Goal: Information Seeking & Learning: Learn about a topic

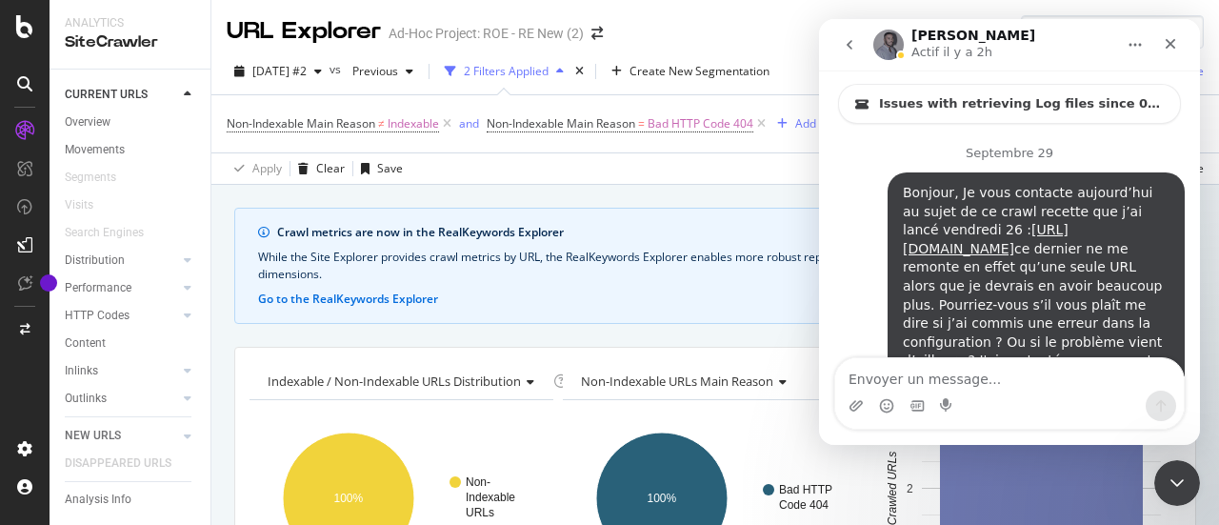
scroll to position [2, 0]
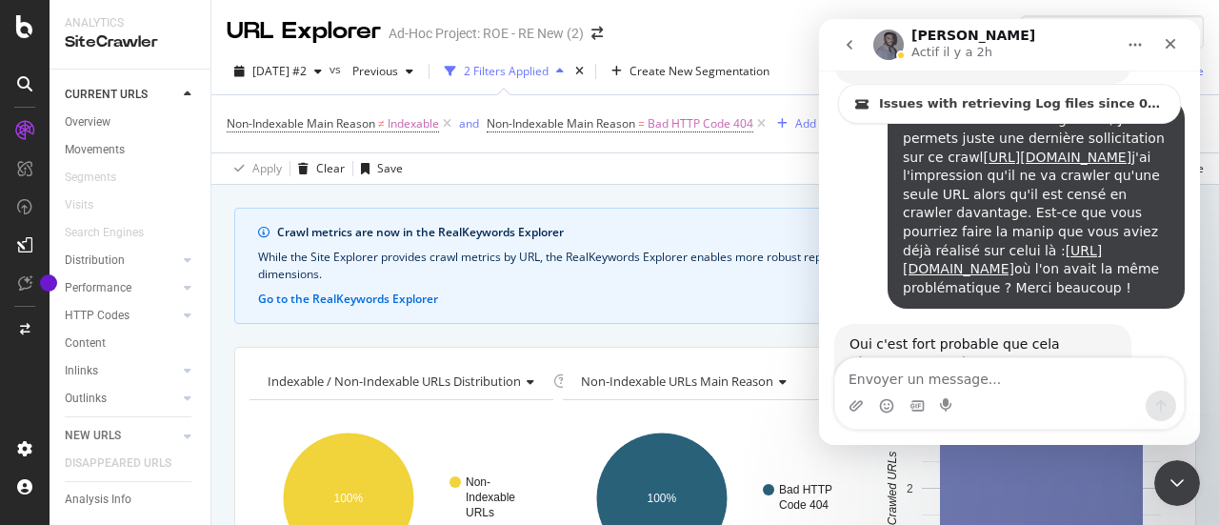
click at [647, 178] on div "Apply Clear Save 18.18 % URLs ( 4 on 22 ) Switch to Advanced Mode" at bounding box center [715, 167] width 1008 height 31
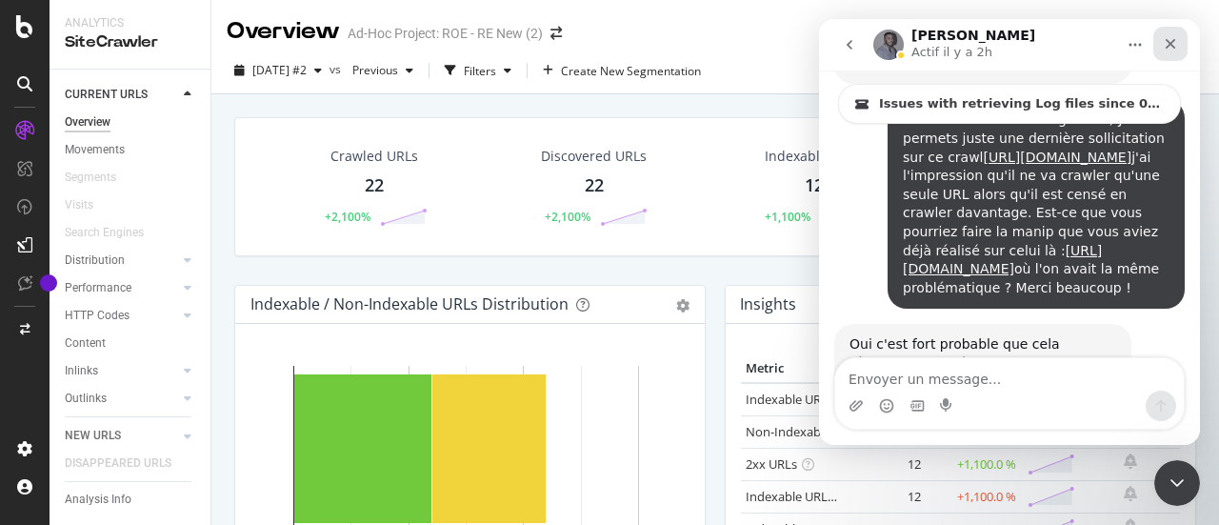
click at [1170, 39] on icon "Fermer" at bounding box center [1170, 43] width 15 height 15
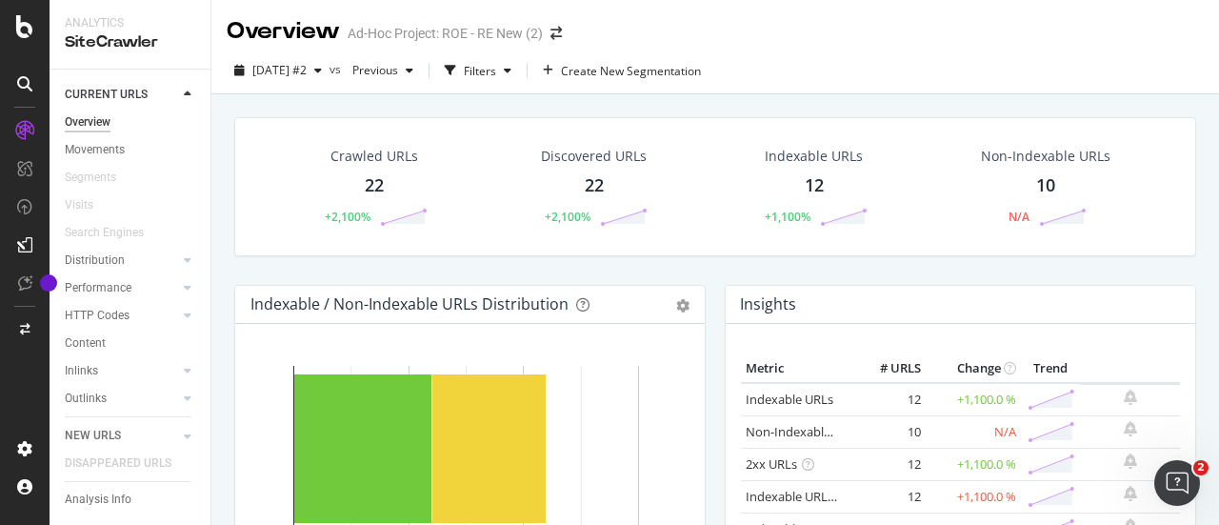
click at [461, 374] on rect "A chart." at bounding box center [488, 448] width 113 height 149
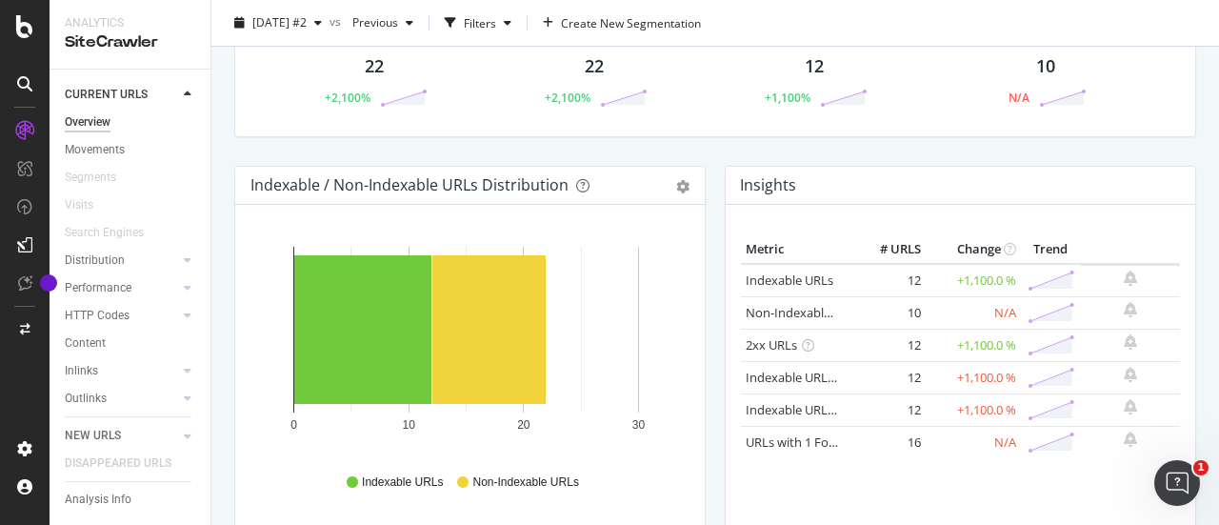
scroll to position [120, 0]
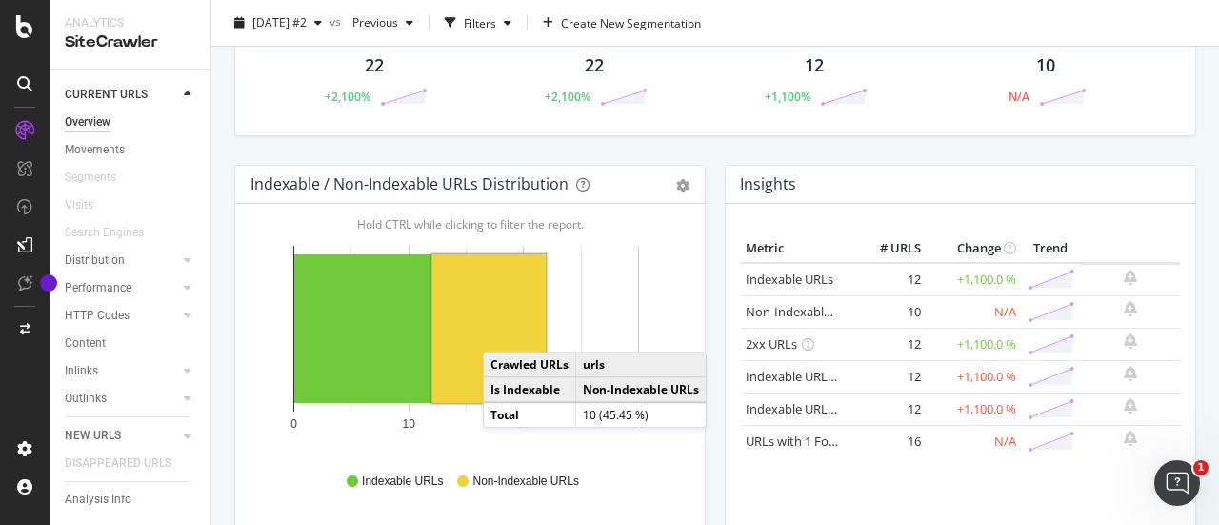
click at [502, 331] on rect "A chart." at bounding box center [488, 328] width 113 height 149
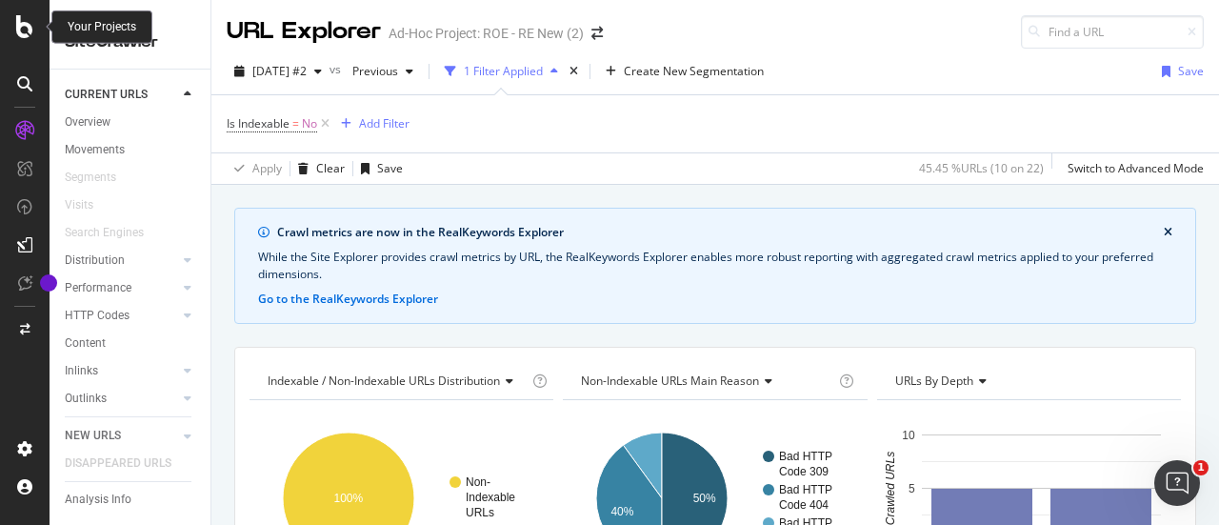
click at [22, 21] on icon at bounding box center [24, 26] width 17 height 23
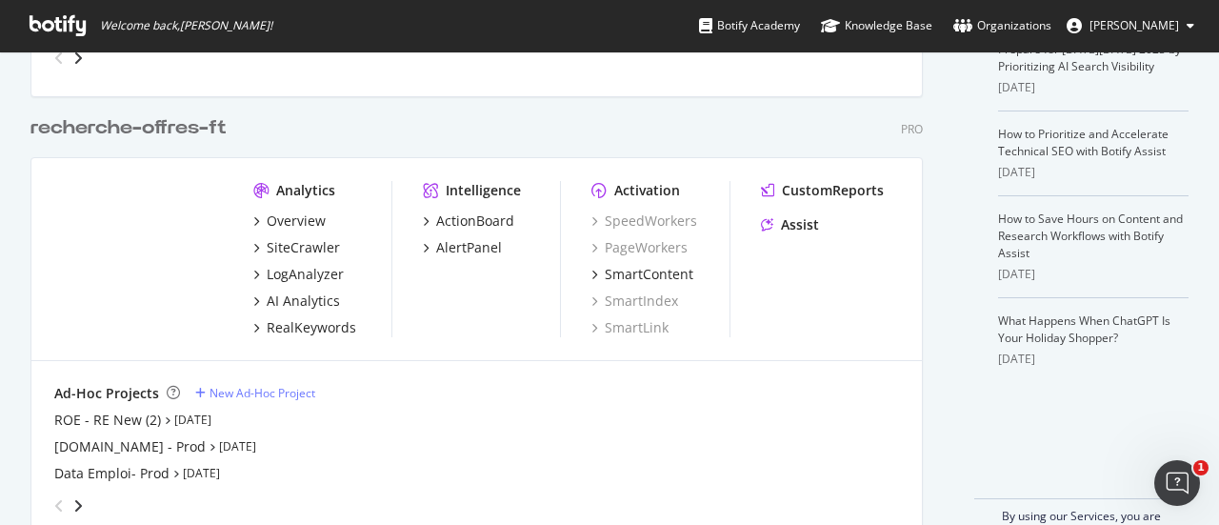
scroll to position [520, 0]
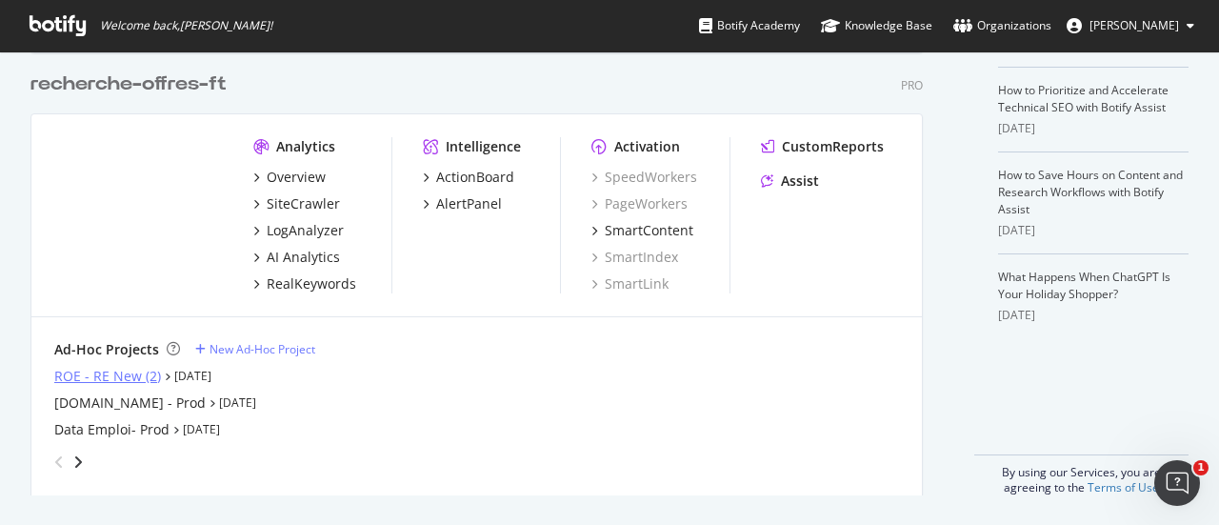
click at [98, 378] on div "ROE - RE New (2)" at bounding box center [107, 376] width 107 height 19
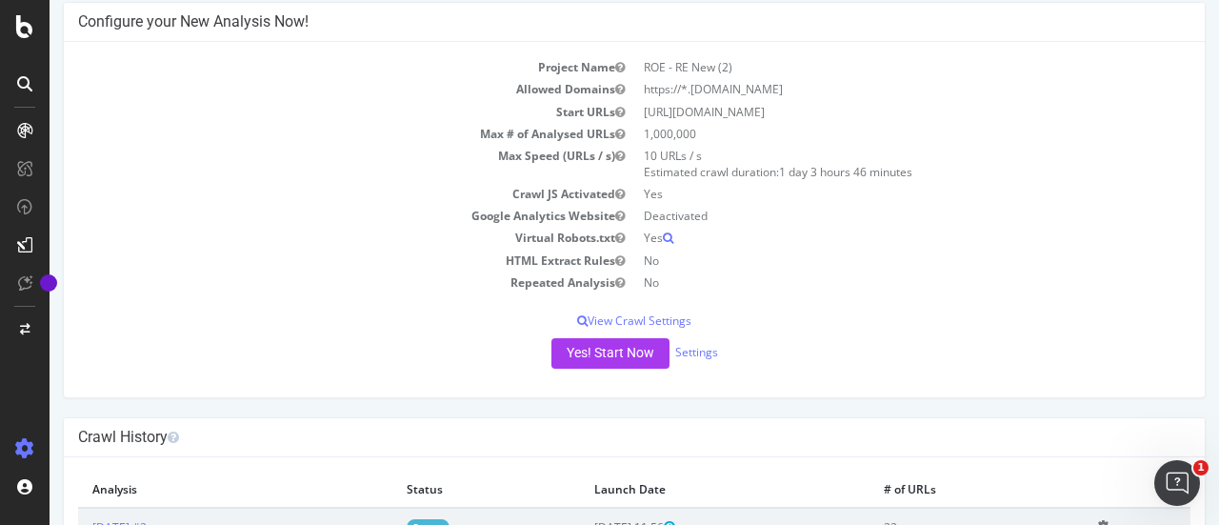
scroll to position [204, 0]
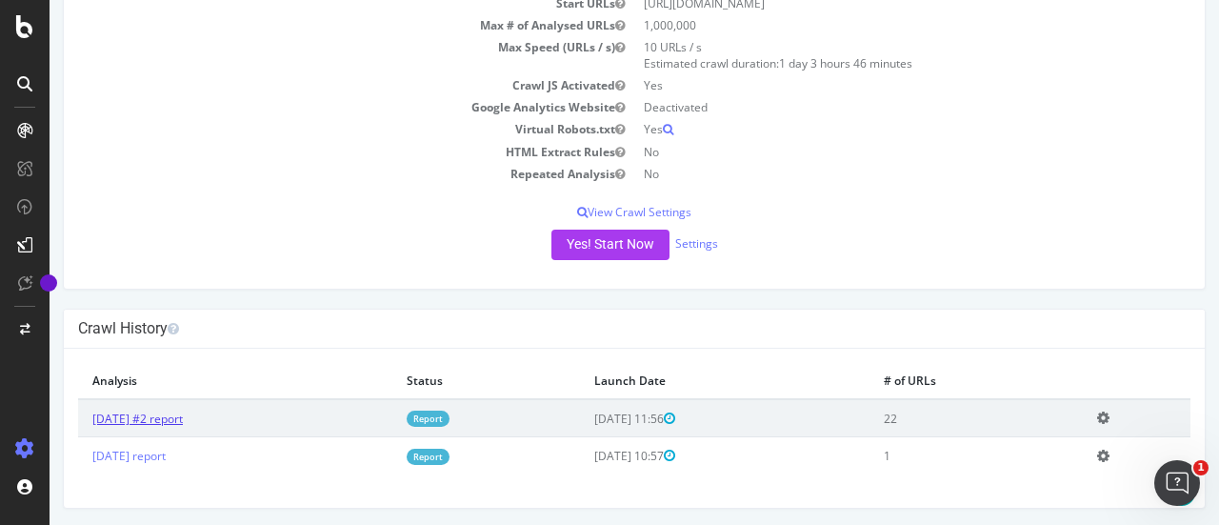
click at [183, 412] on link "2025 Oct. 13th #2 report" at bounding box center [137, 418] width 90 height 16
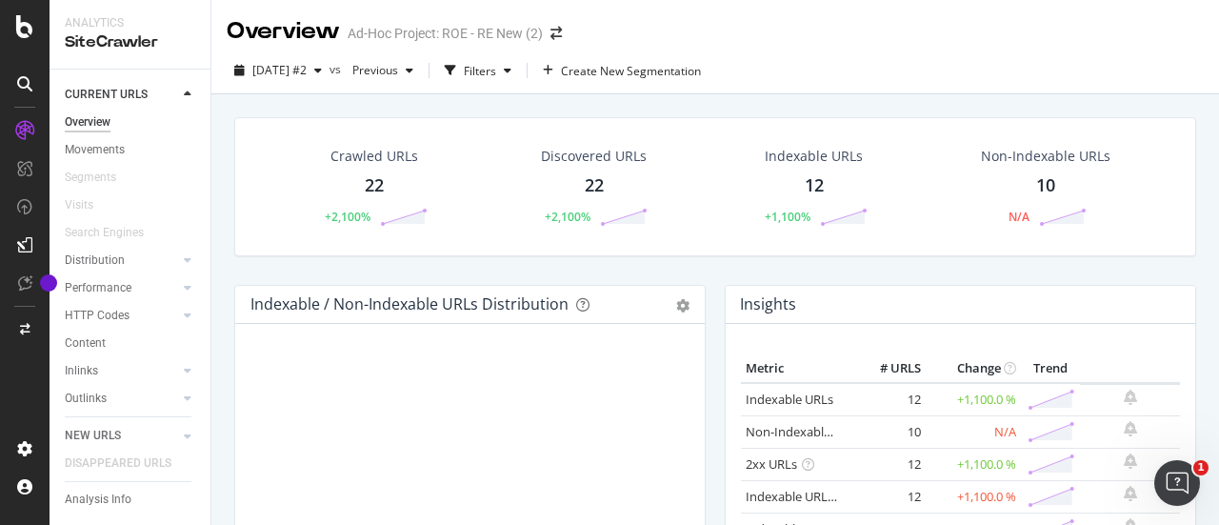
scroll to position [95, 0]
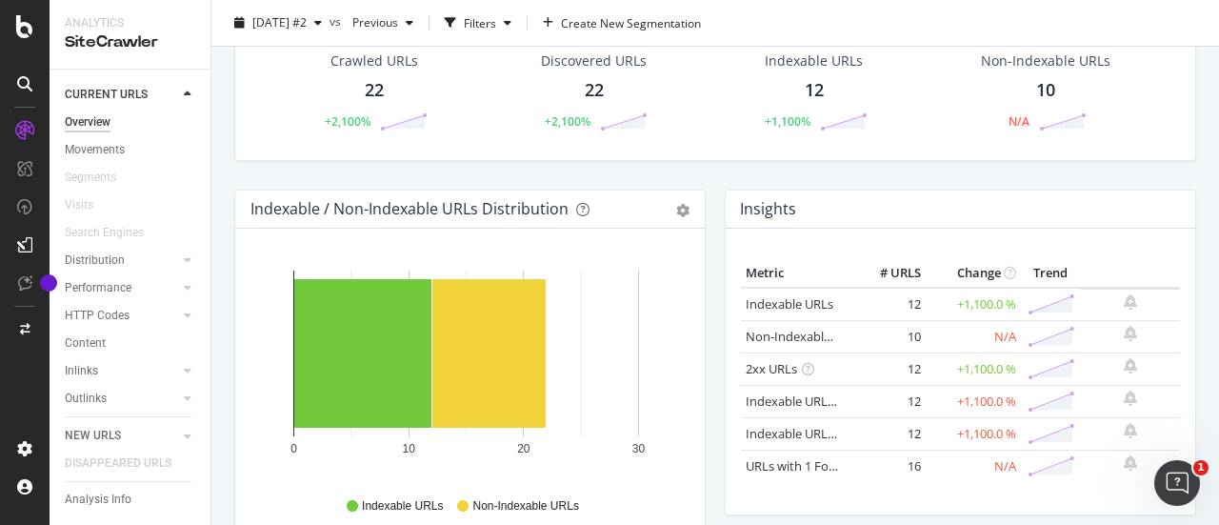
click at [1036, 84] on div "10" at bounding box center [1045, 90] width 19 height 25
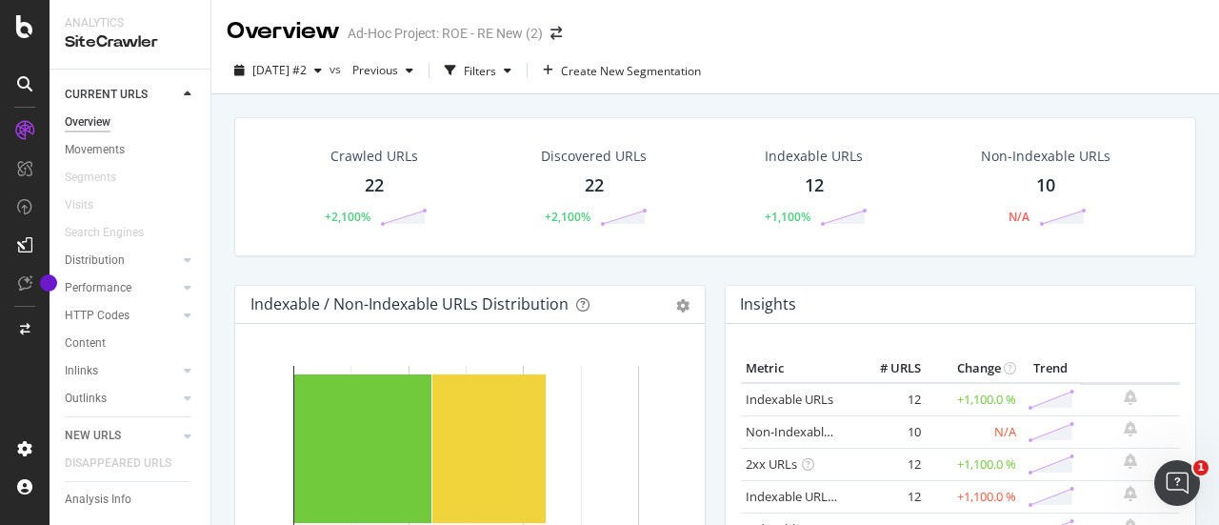
click at [1036, 190] on div "10" at bounding box center [1045, 185] width 19 height 25
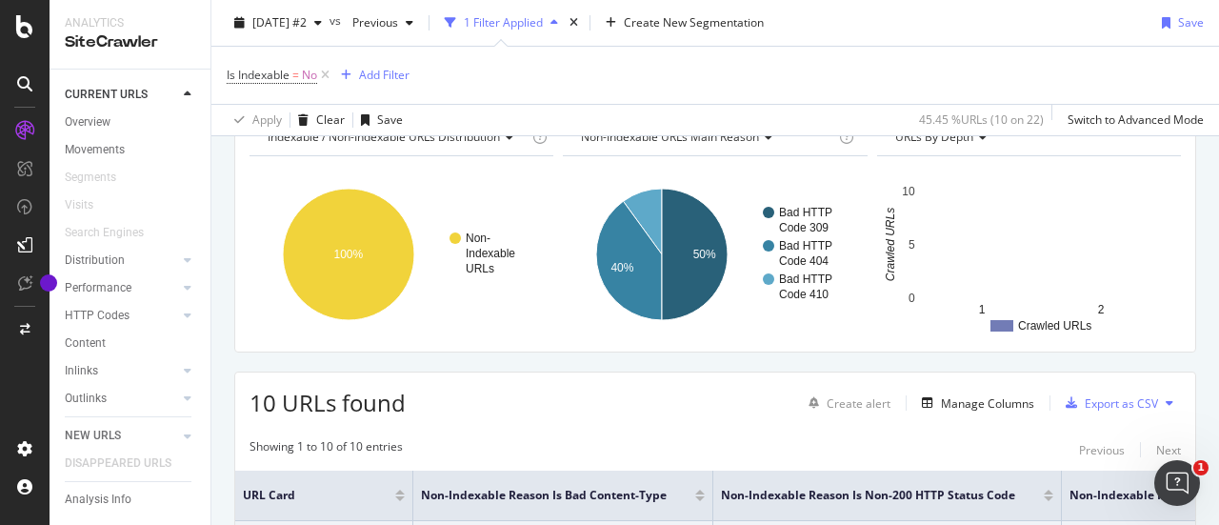
scroll to position [224, 0]
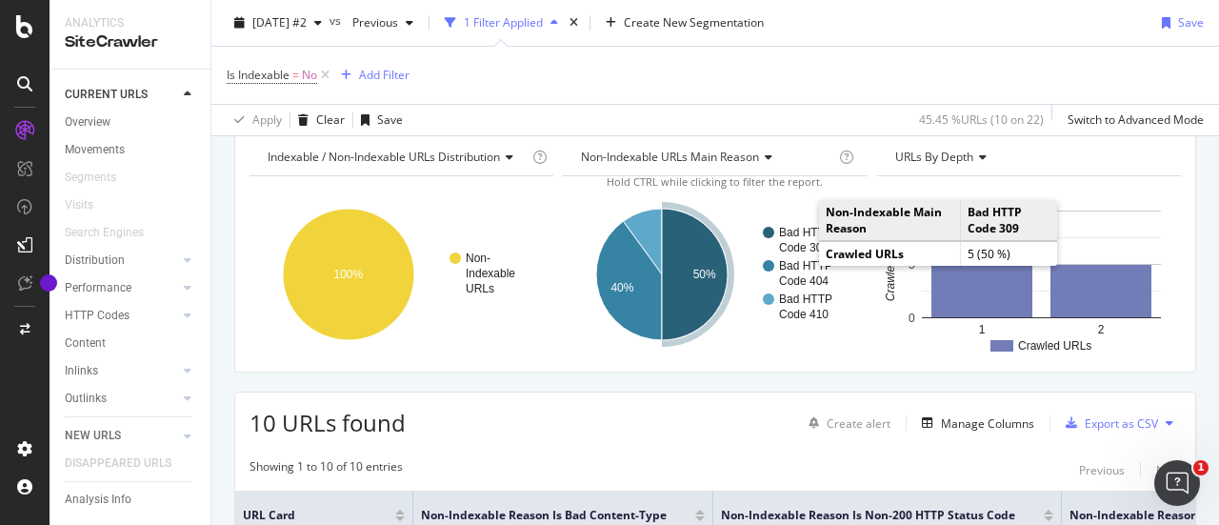
click at [798, 243] on text "Code 309" at bounding box center [804, 247] width 50 height 13
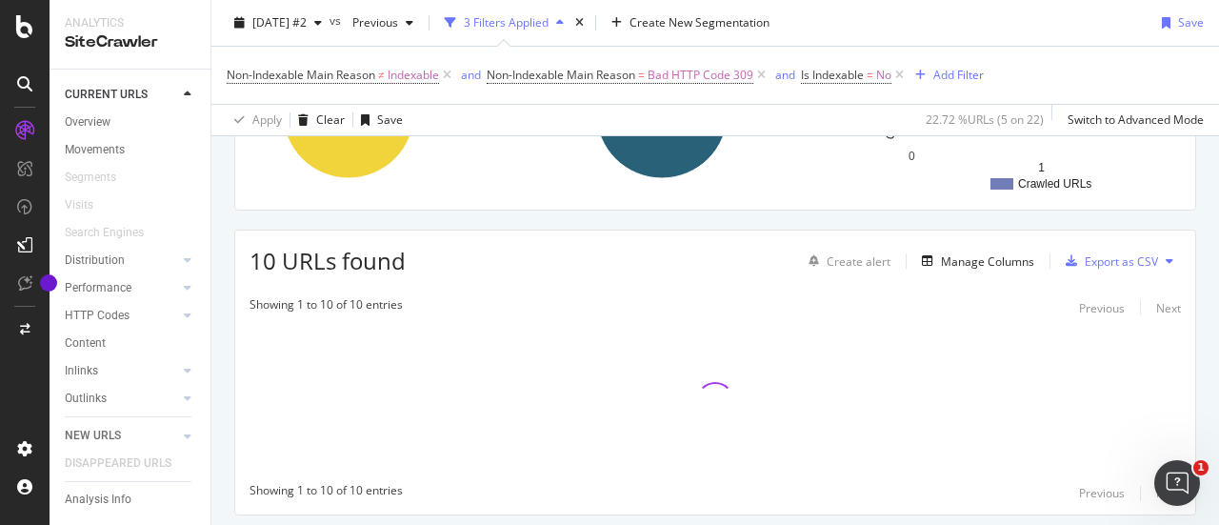
scroll to position [440, 0]
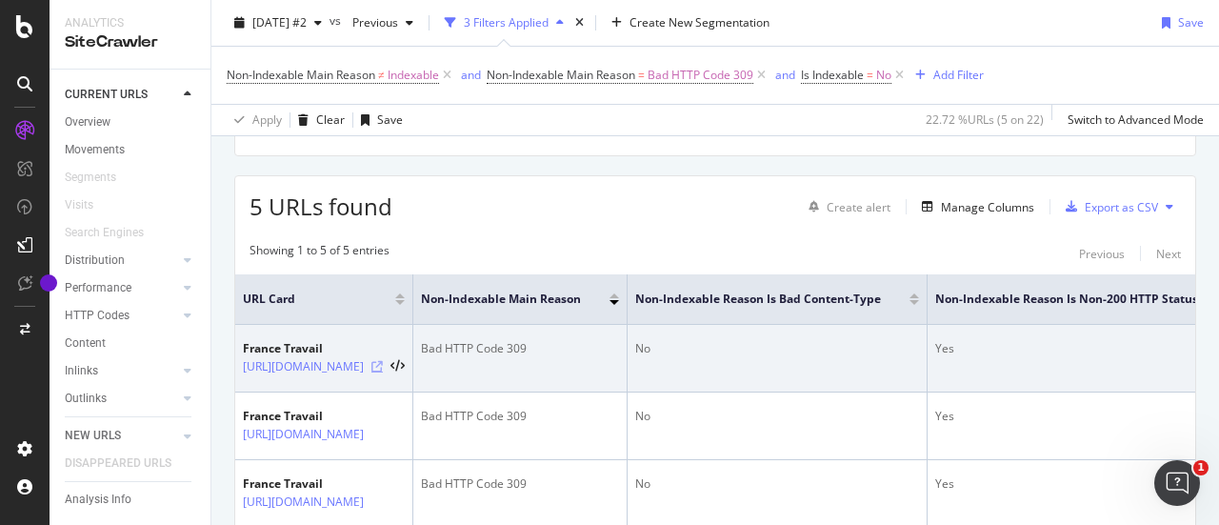
click at [383, 361] on icon at bounding box center [376, 366] width 11 height 11
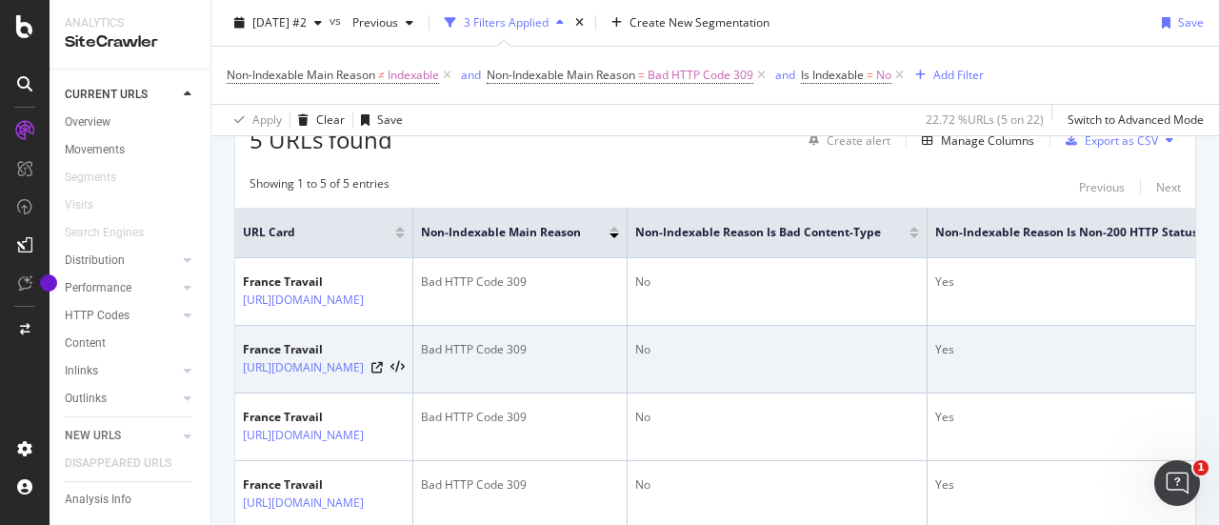
scroll to position [535, 0]
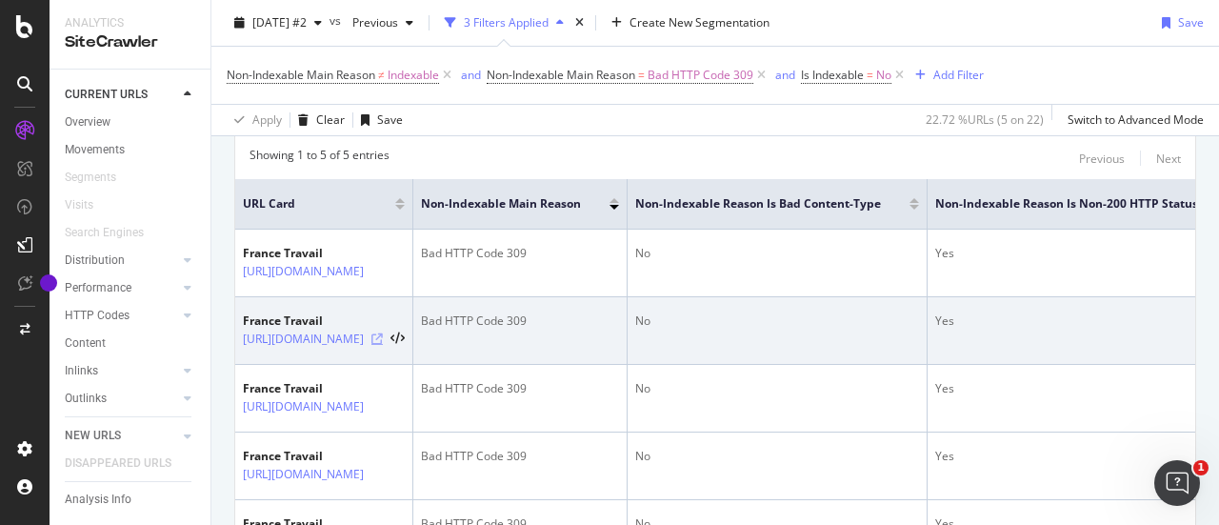
click at [383, 333] on icon at bounding box center [376, 338] width 11 height 11
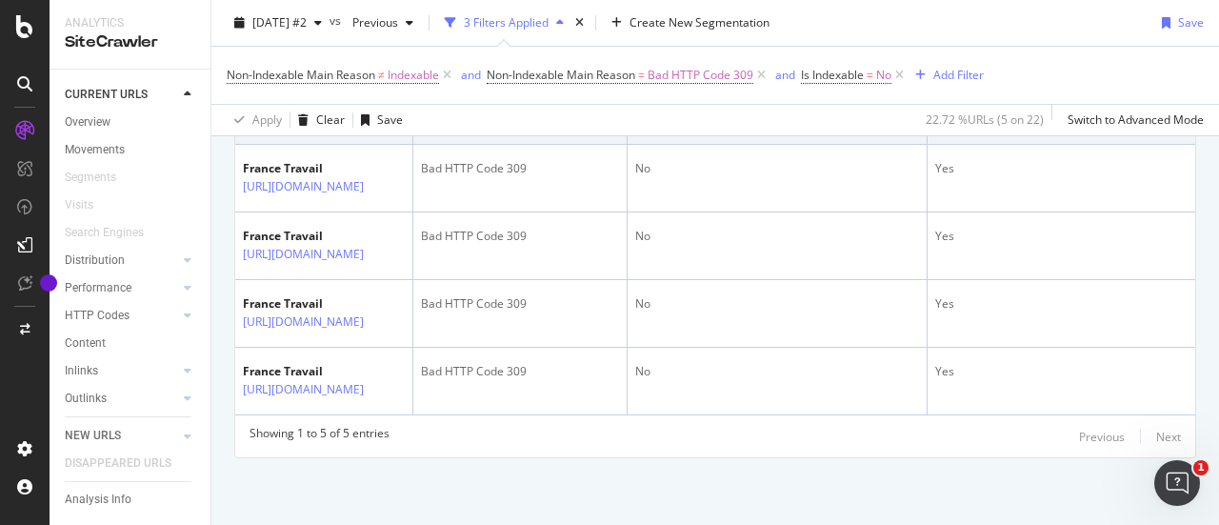
scroll to position [716, 0]
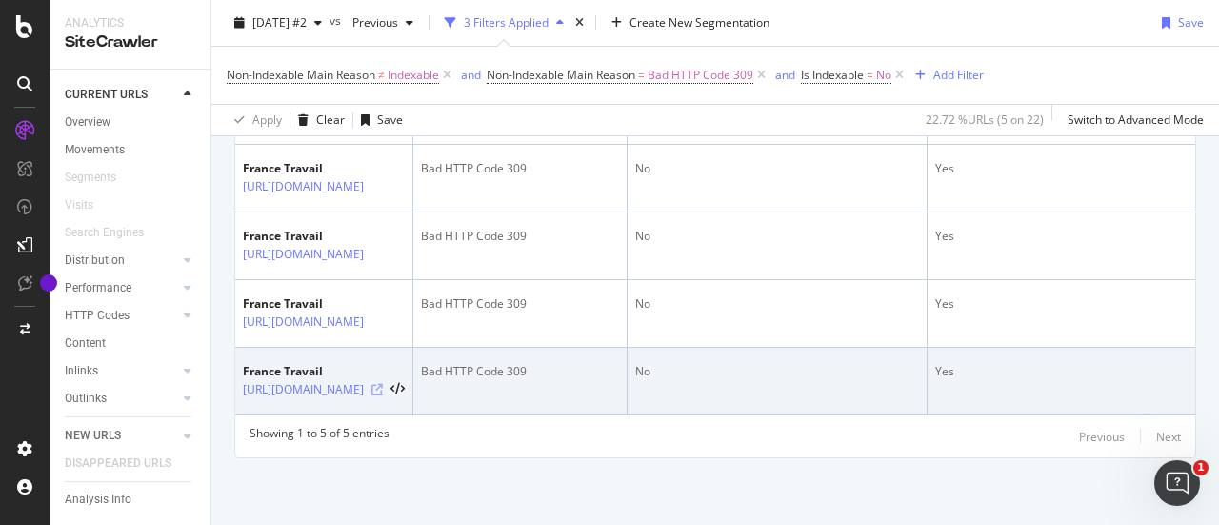
click at [383, 384] on icon at bounding box center [376, 389] width 11 height 11
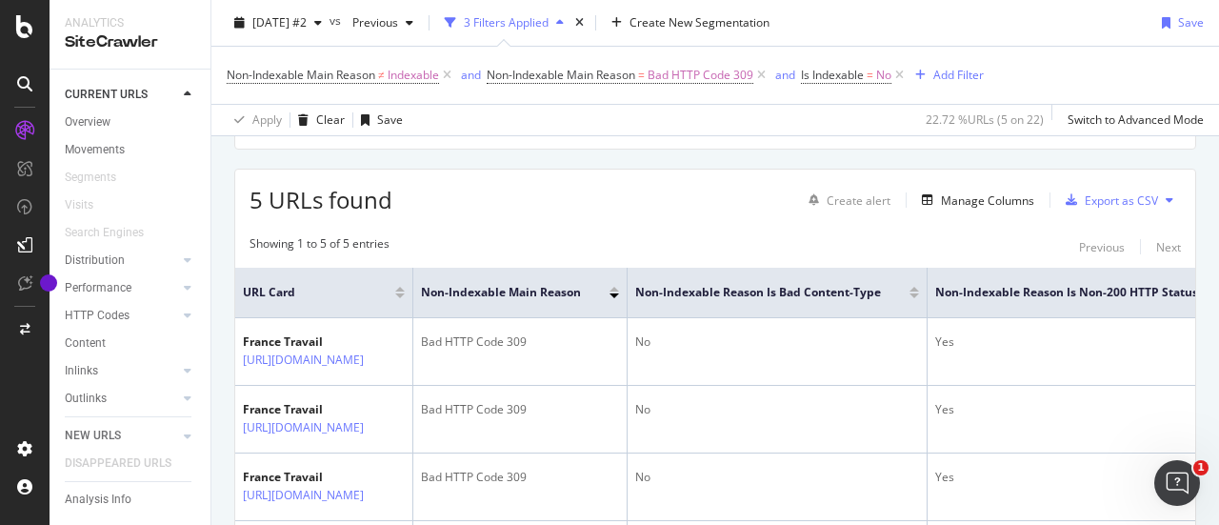
scroll to position [430, 0]
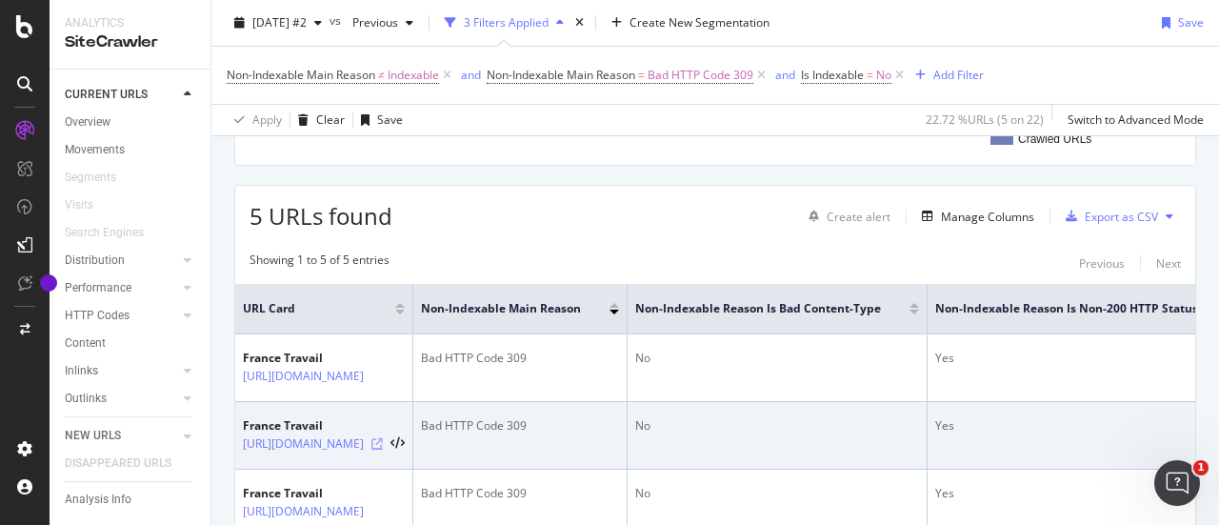
click at [383, 441] on icon at bounding box center [376, 443] width 11 height 11
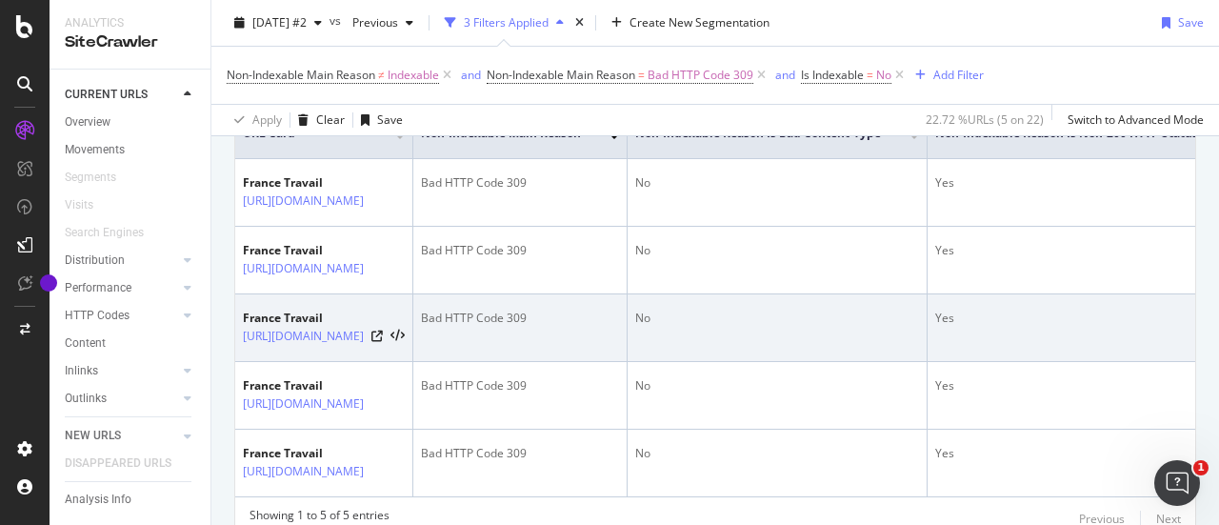
scroll to position [621, 0]
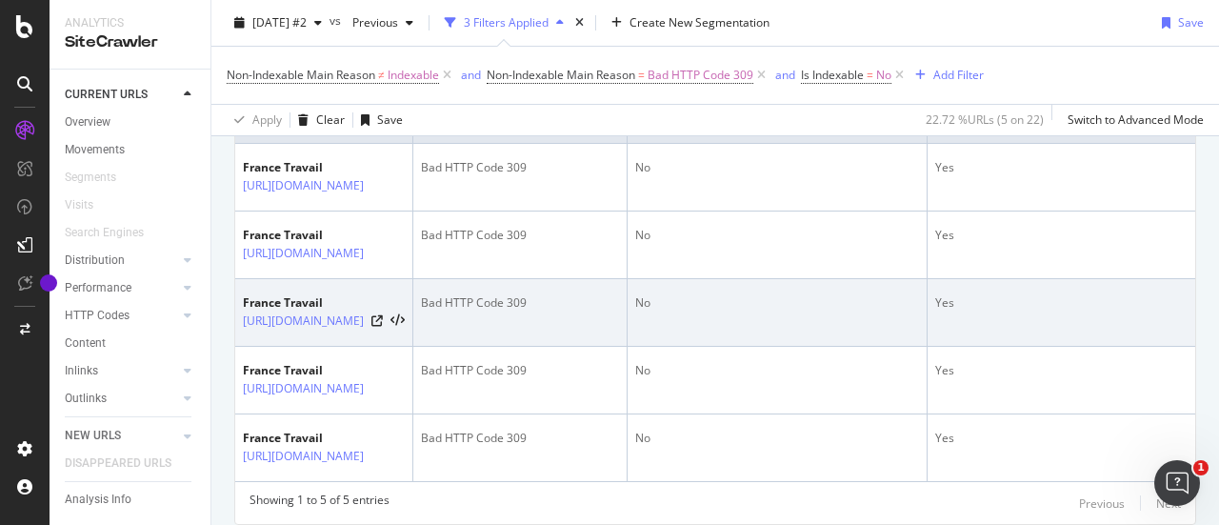
click at [405, 325] on div "[URL][DOMAIN_NAME]" at bounding box center [324, 320] width 162 height 19
click at [383, 320] on icon at bounding box center [376, 320] width 11 height 11
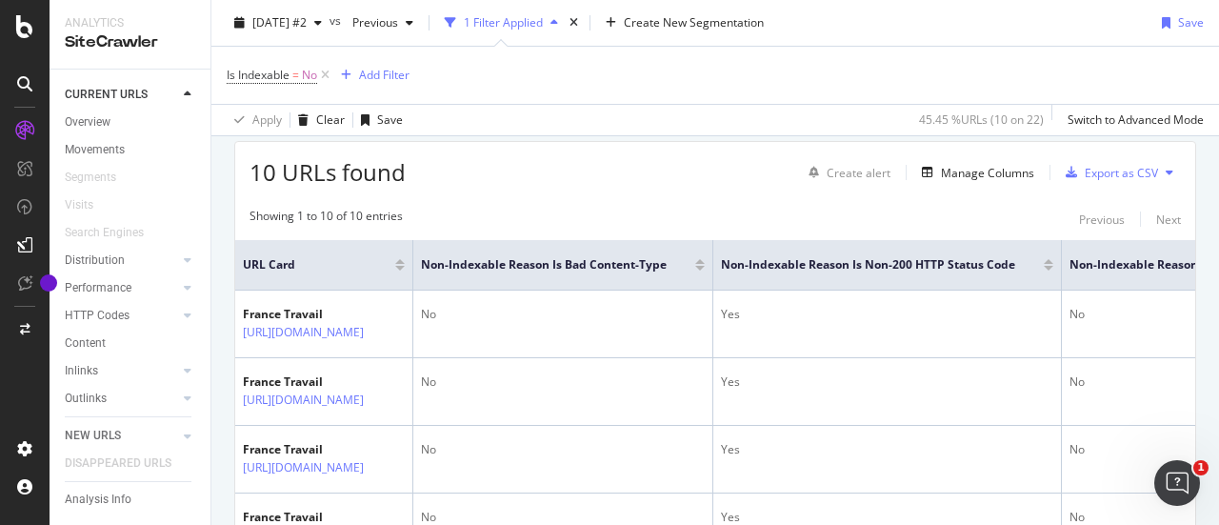
scroll to position [286, 0]
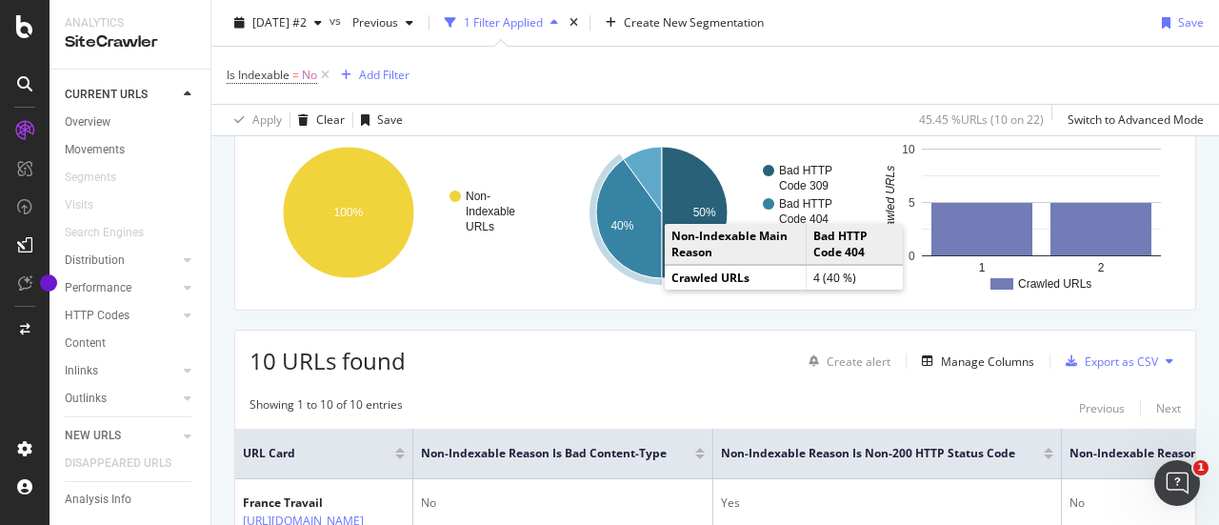
click at [638, 249] on icon "A chart." at bounding box center [629, 218] width 66 height 119
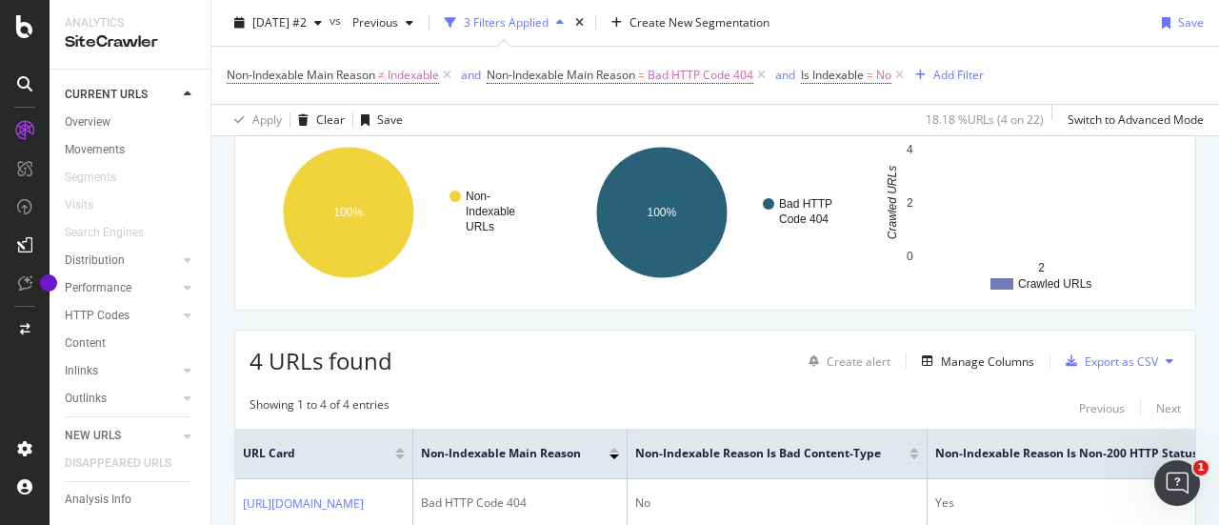
scroll to position [476, 0]
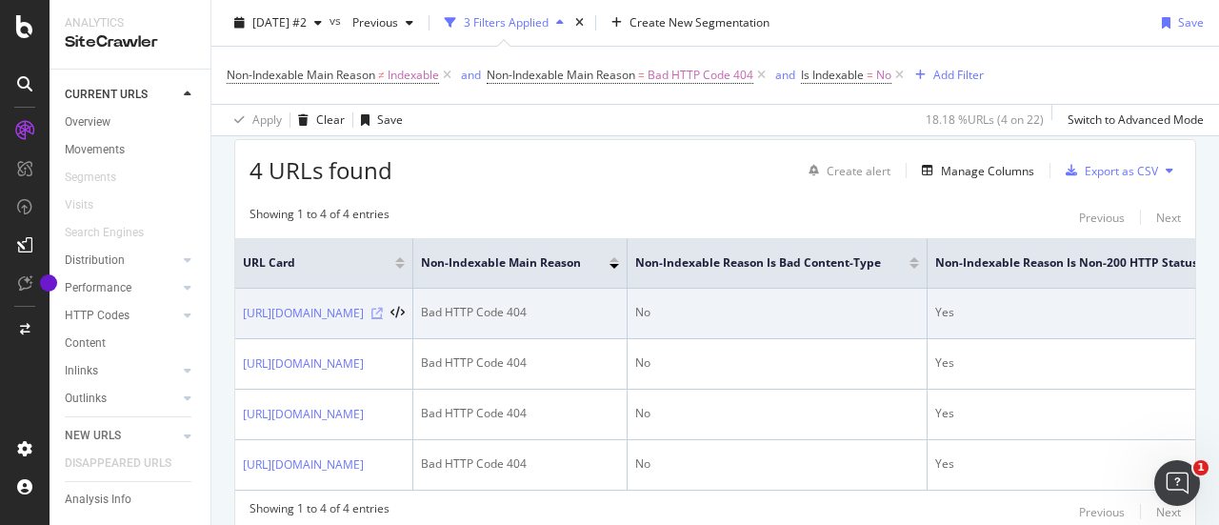
click at [383, 308] on icon at bounding box center [376, 313] width 11 height 11
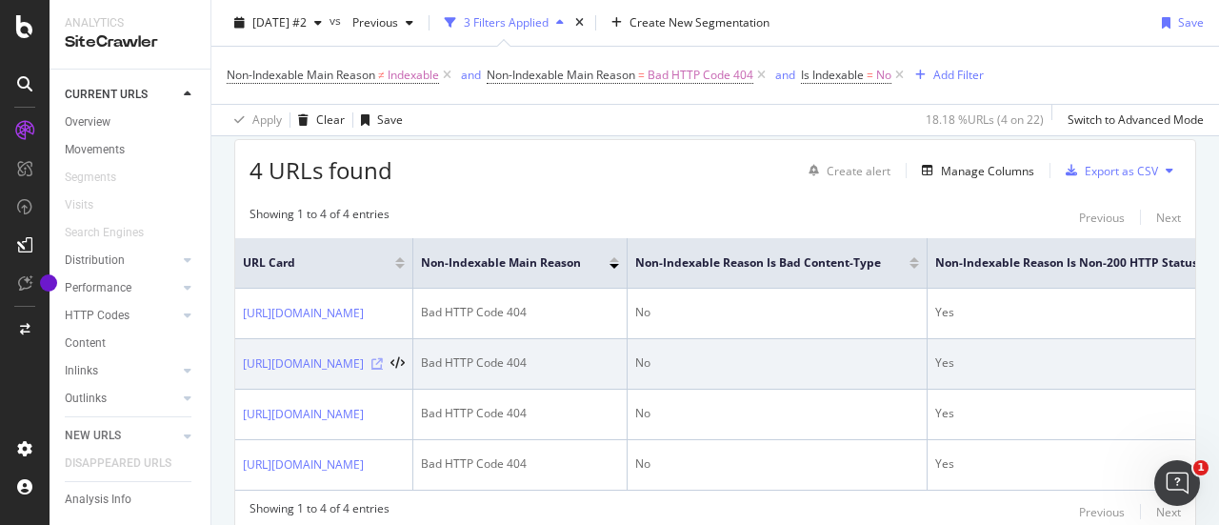
click at [383, 358] on icon at bounding box center [376, 363] width 11 height 11
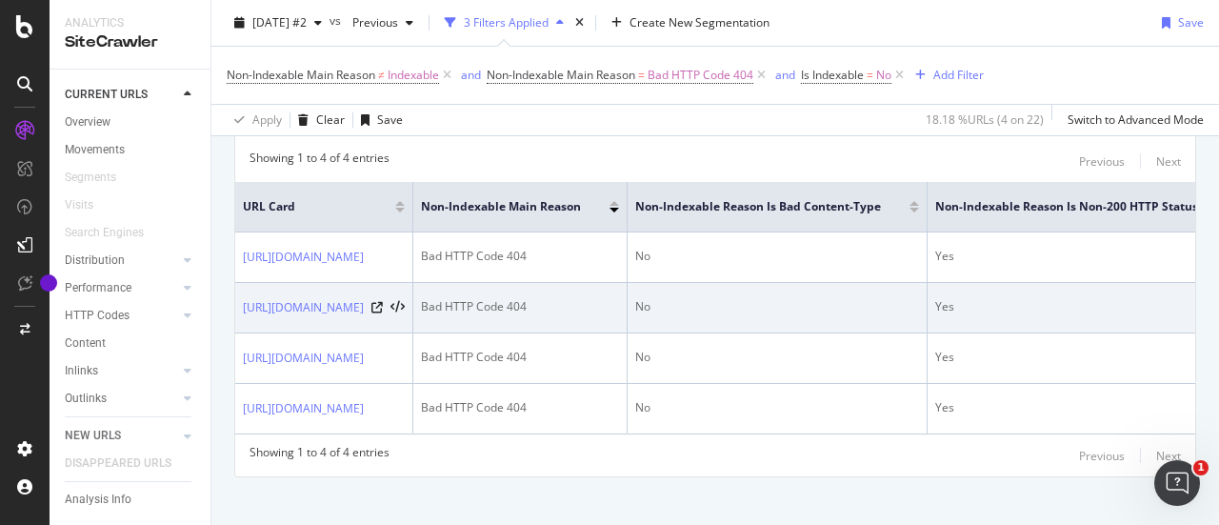
scroll to position [561, 0]
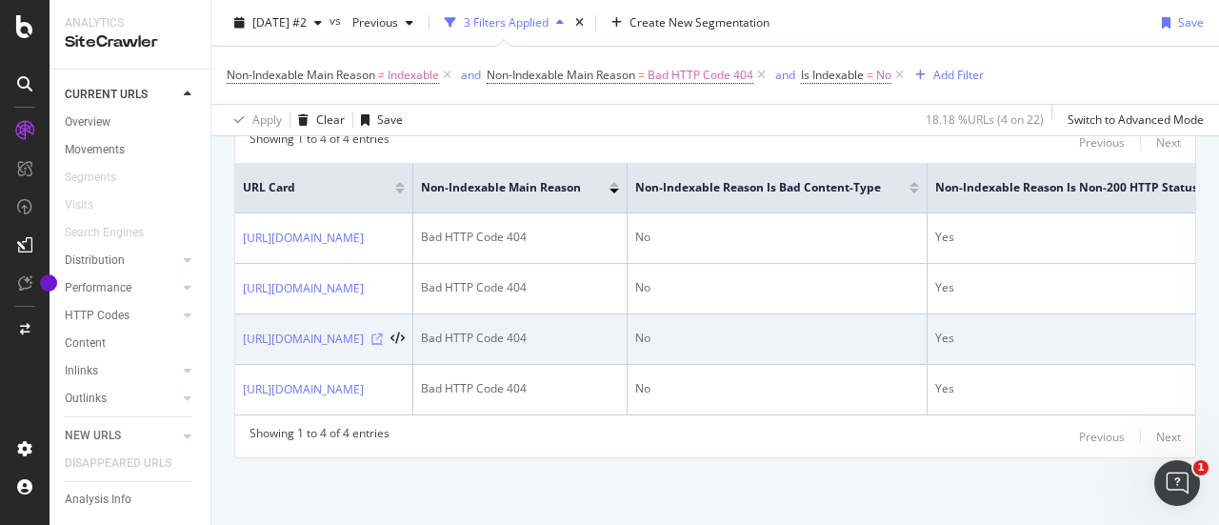
click at [383, 333] on icon at bounding box center [376, 338] width 11 height 11
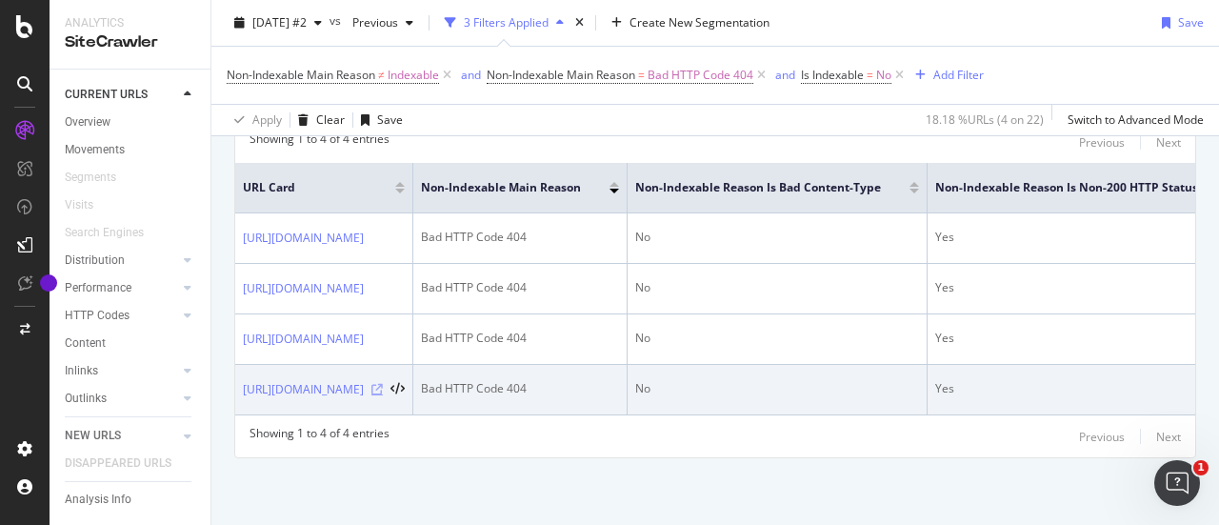
click at [383, 384] on icon at bounding box center [376, 389] width 11 height 11
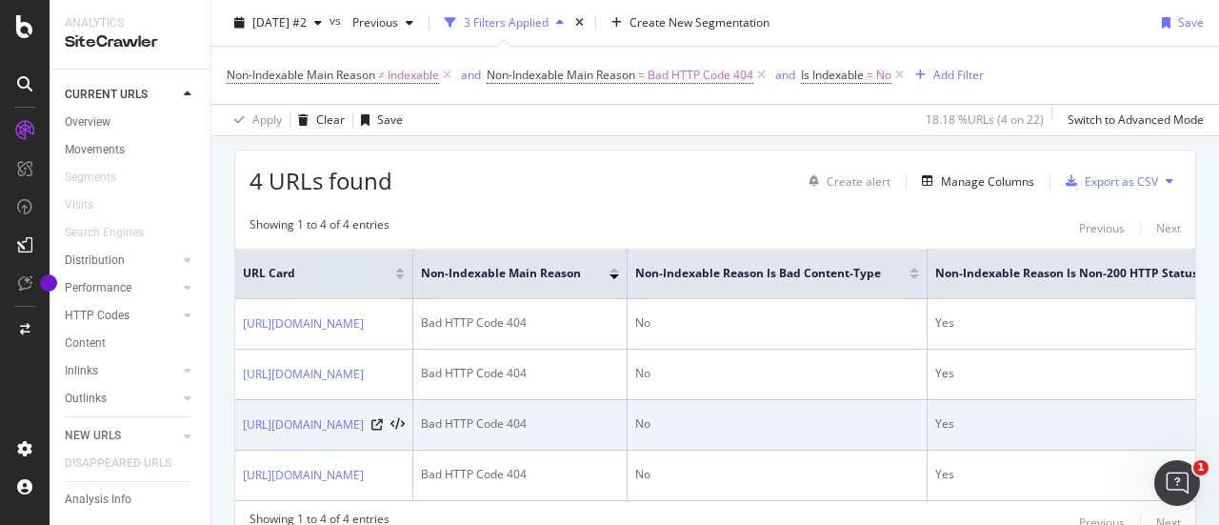
scroll to position [370, 0]
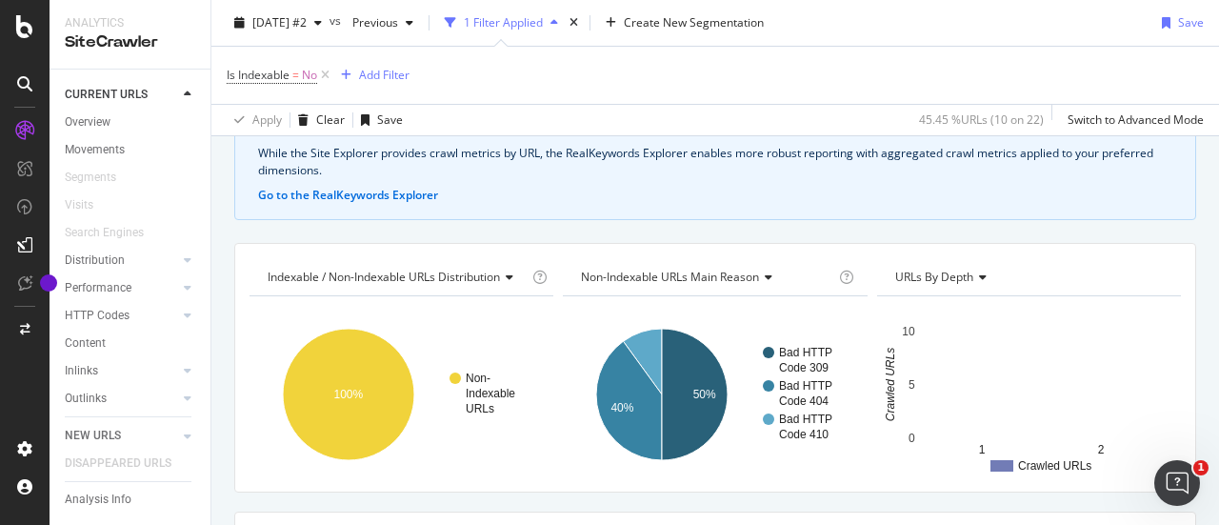
scroll to position [85, 0]
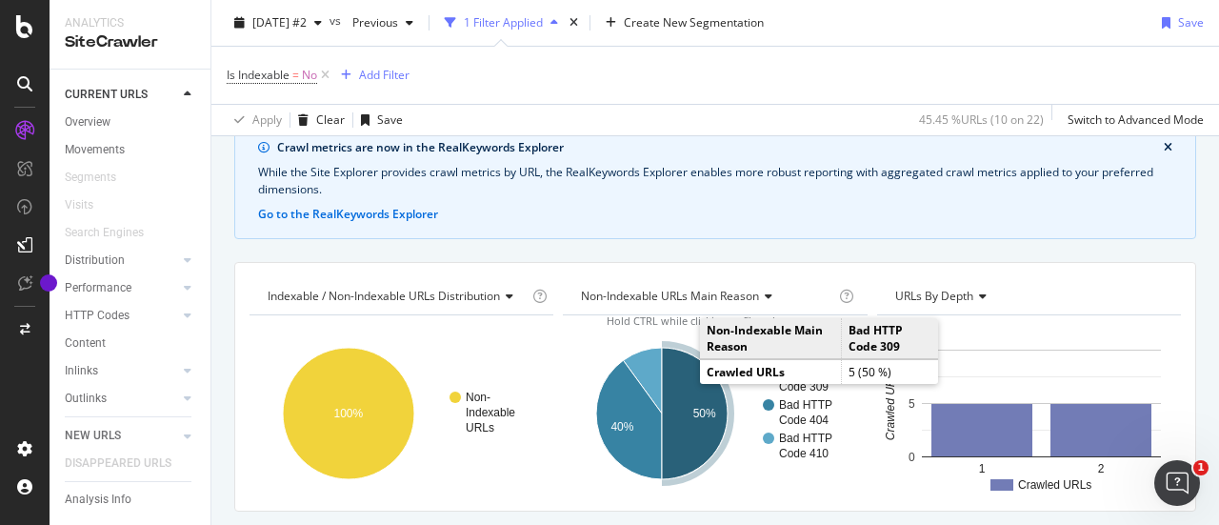
click at [687, 371] on icon "A chart." at bounding box center [695, 413] width 66 height 131
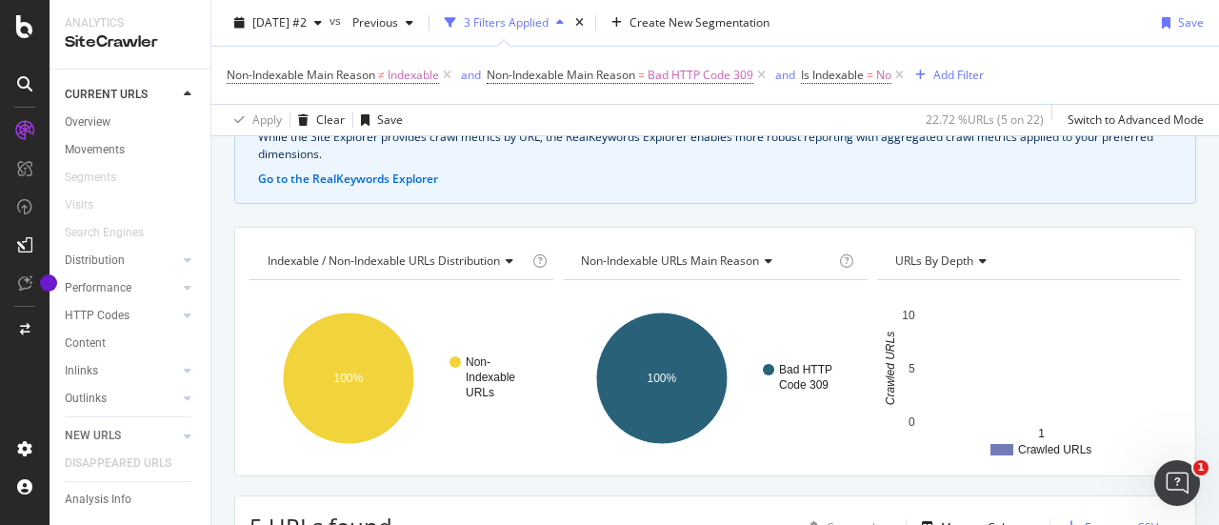
scroll to position [145, 0]
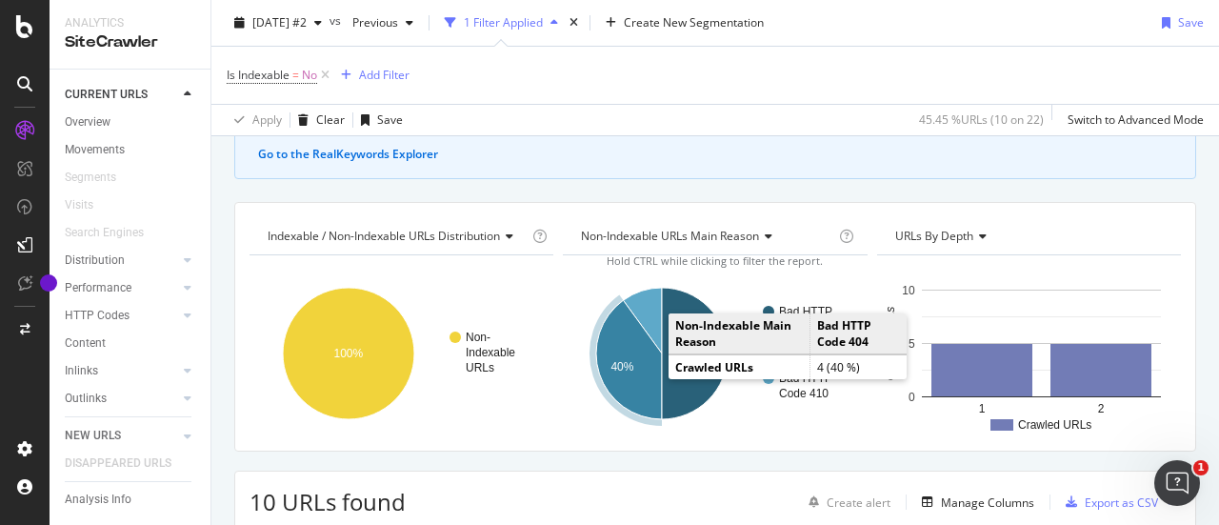
click at [642, 364] on icon "A chart." at bounding box center [629, 359] width 66 height 119
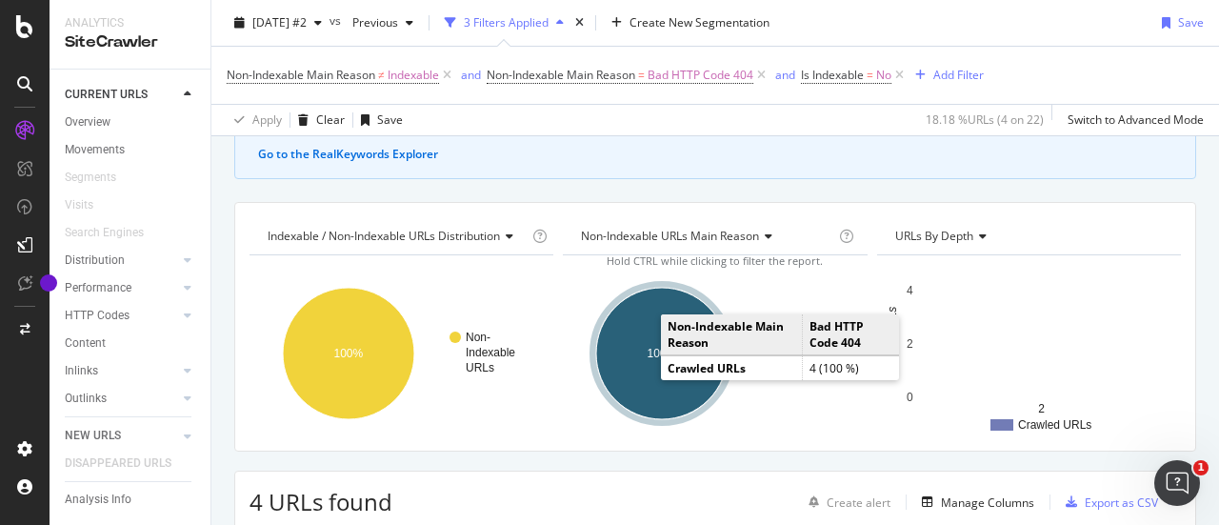
scroll to position [526, 0]
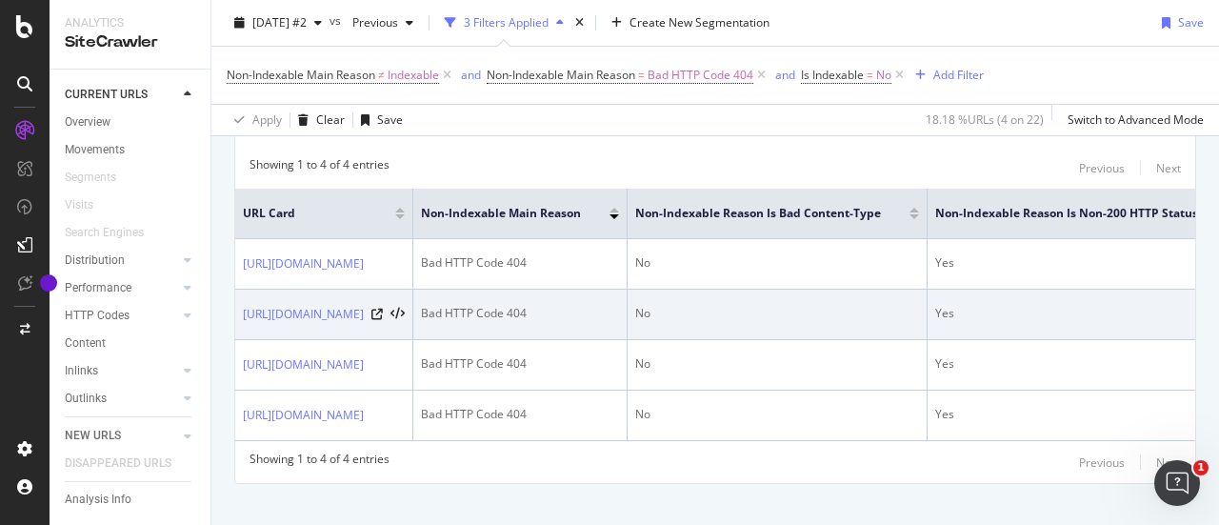
drag, startPoint x: 686, startPoint y: 426, endPoint x: 491, endPoint y: 329, distance: 217.2
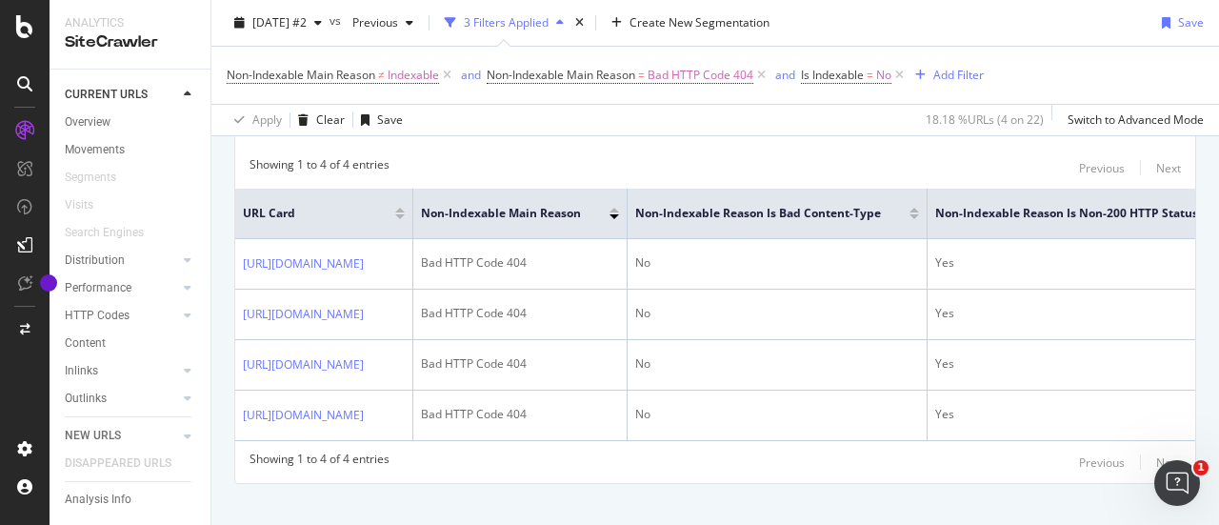
click at [544, 156] on div "Showing 1 to 4 of 4 entries Previous Next" at bounding box center [715, 167] width 960 height 23
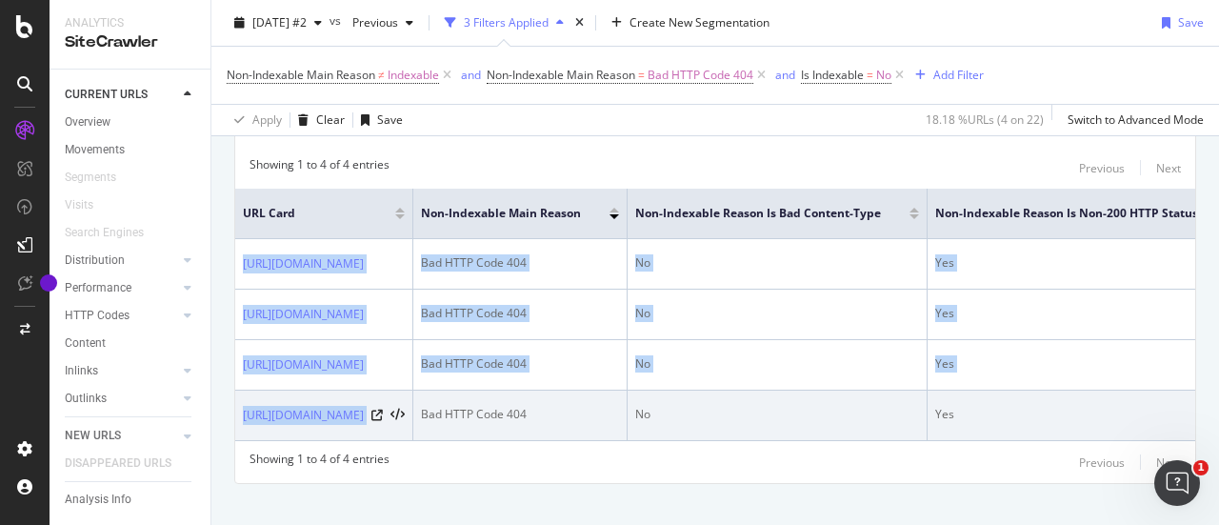
drag, startPoint x: 234, startPoint y: 265, endPoint x: 644, endPoint y: 429, distance: 441.4
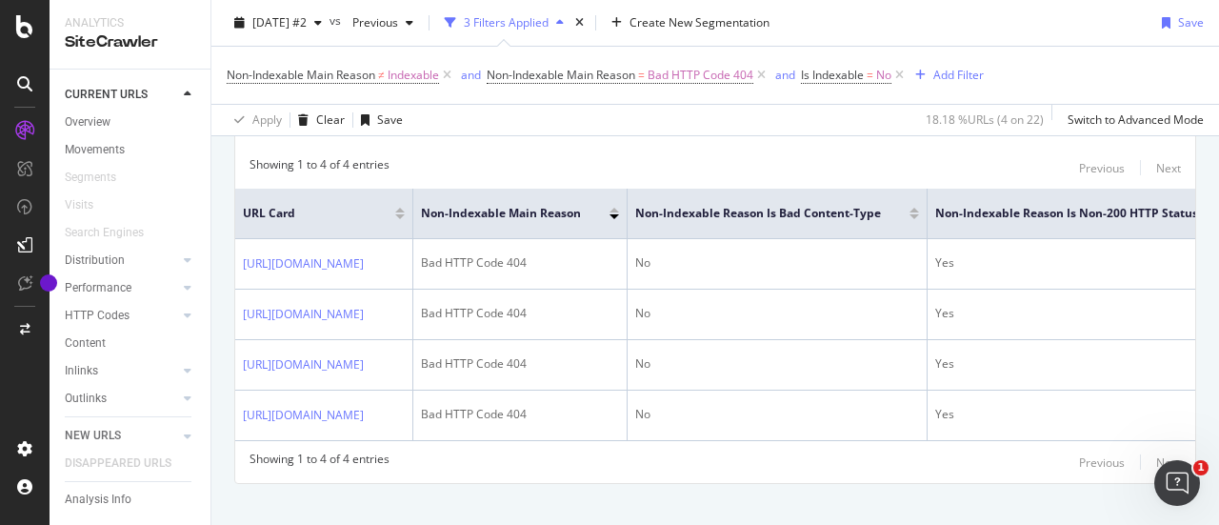
click at [688, 458] on div "Showing 1 to 4 of 4 entries Previous Next URL Card Non-Indexable Main Reason No…" at bounding box center [715, 315] width 960 height 336
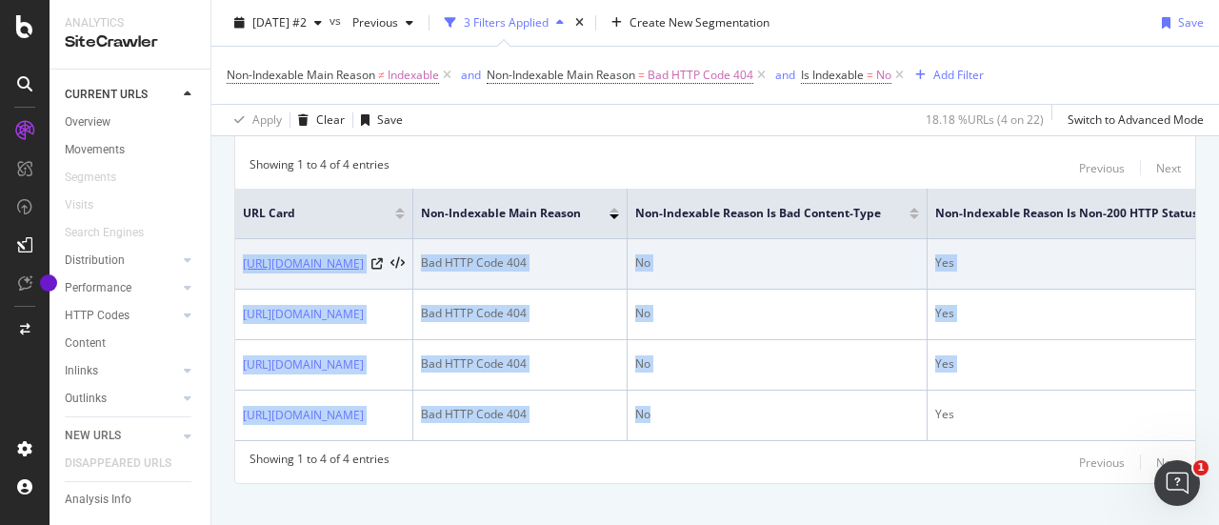
drag, startPoint x: 992, startPoint y: 409, endPoint x: 242, endPoint y: 255, distance: 765.9
copy tbody "https://candidat-r.ft-qvr.fr/rechercheoffre/404 Bad HTTP Code 404 No Yes No No …"
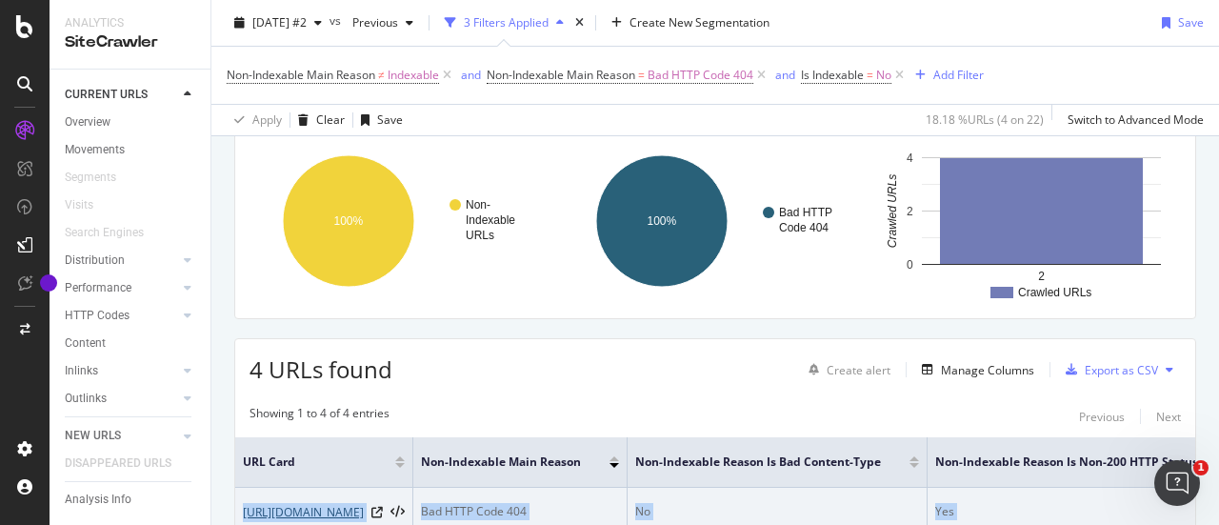
scroll to position [240, 0]
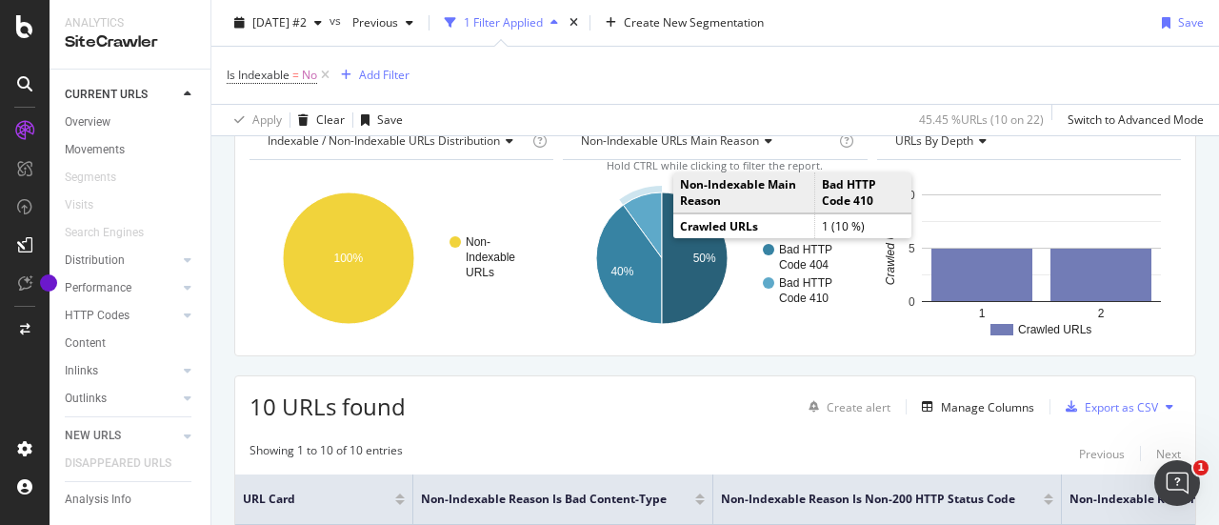
click at [647, 219] on icon "A chart." at bounding box center [643, 225] width 39 height 66
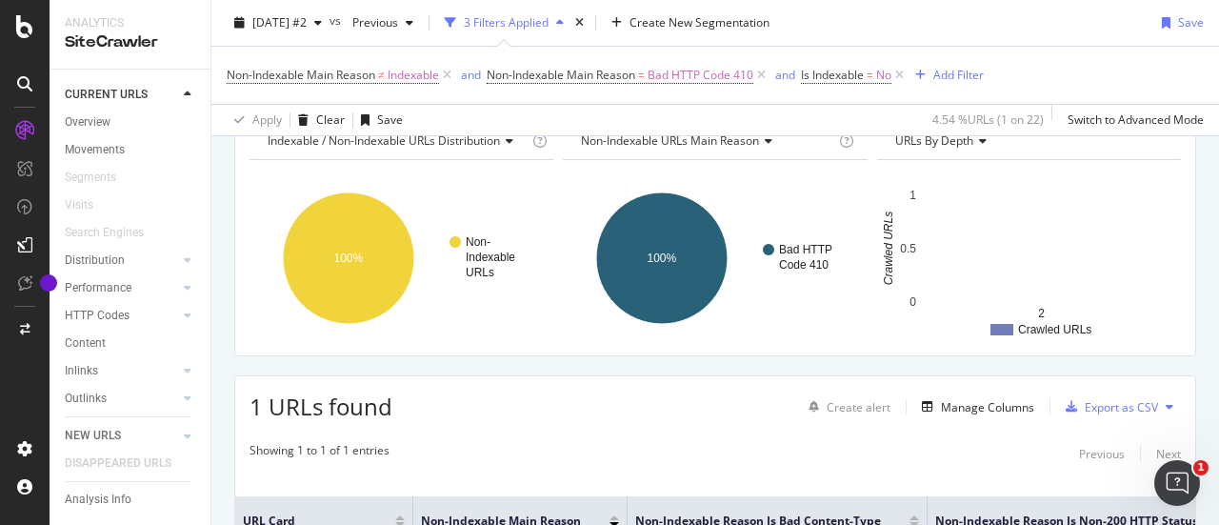
scroll to position [430, 0]
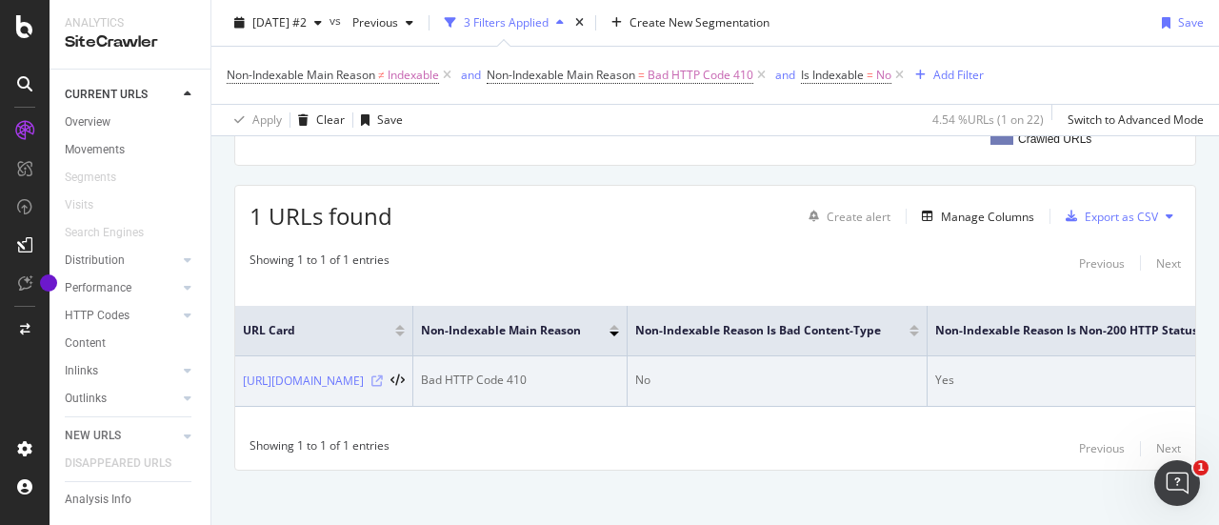
click at [383, 375] on icon at bounding box center [376, 380] width 11 height 11
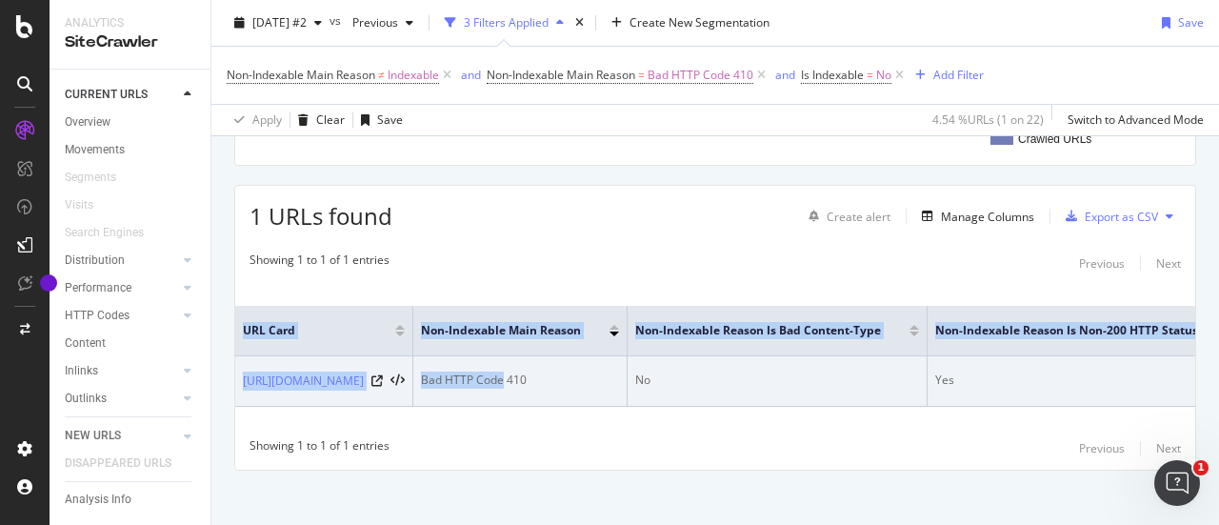
drag, startPoint x: 319, startPoint y: 349, endPoint x: 798, endPoint y: 389, distance: 480.7
click at [798, 389] on div "Crawl metrics are now in the RealKeywords Explorer While the Site Explorer prov…" at bounding box center [715, 157] width 1008 height 760
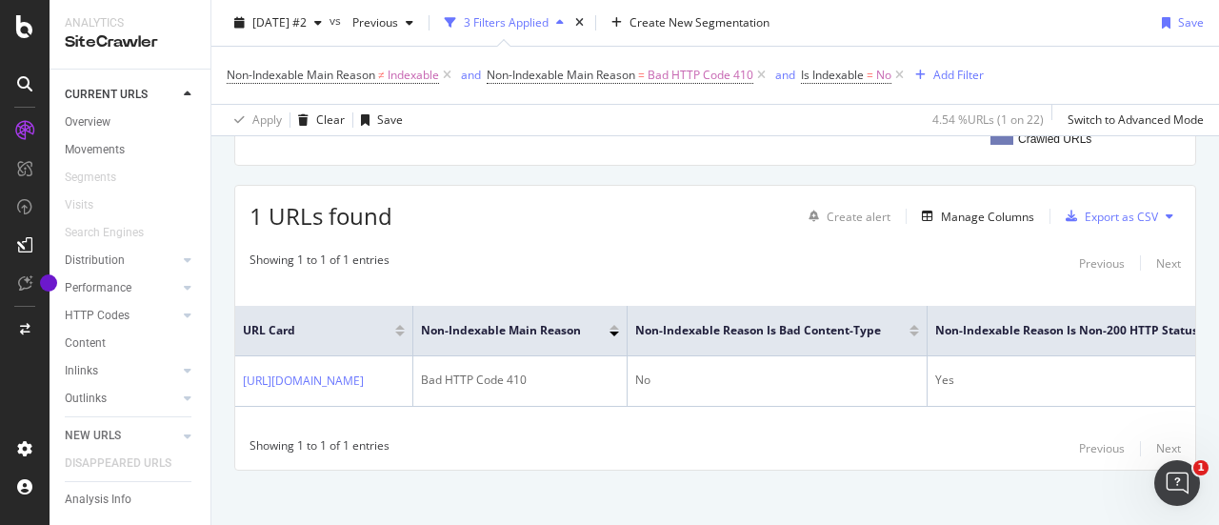
click at [750, 456] on div "Showing 1 to 1 of 1 entries Previous Next" at bounding box center [715, 448] width 960 height 23
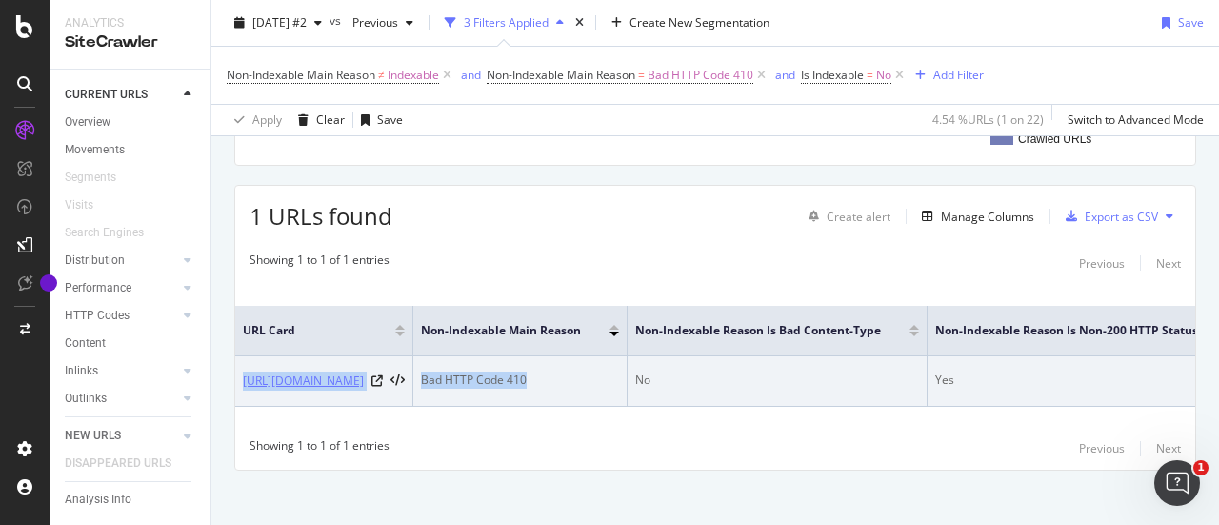
drag, startPoint x: 854, startPoint y: 353, endPoint x: 243, endPoint y: 363, distance: 611.5
copy tr "https://candidat-r.ft-qvr.fr/rechercheoffre/g/emploi/metier-non-prioritaire/s17…"
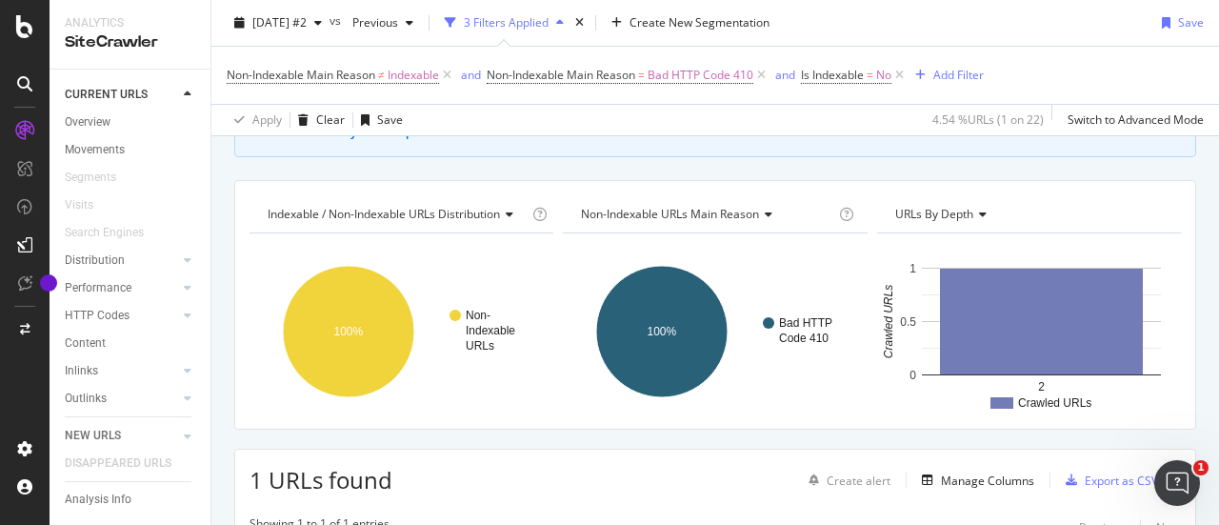
scroll to position [145, 0]
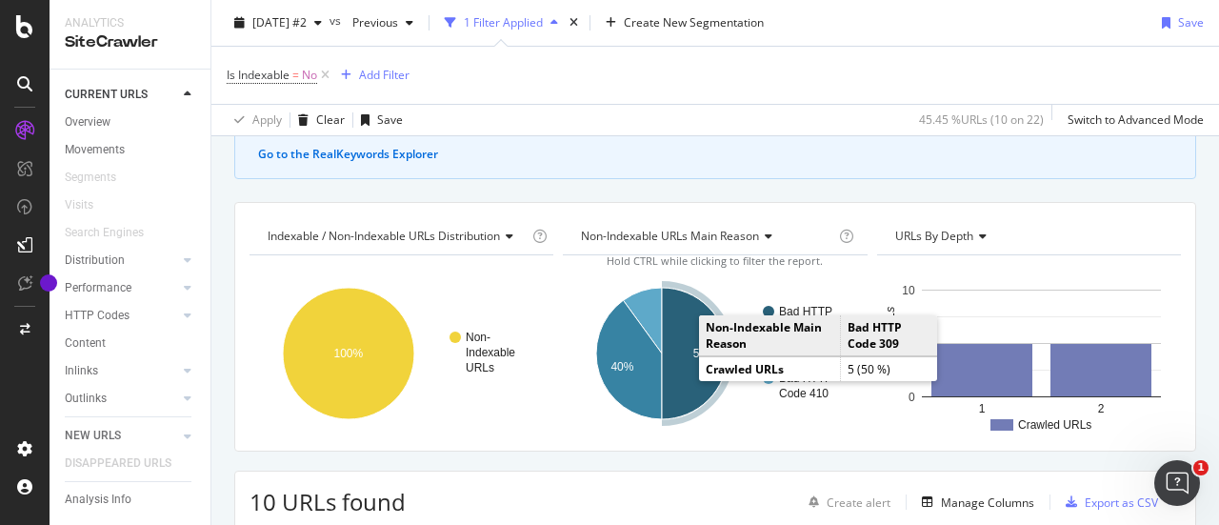
click at [689, 364] on icon "A chart." at bounding box center [695, 353] width 66 height 131
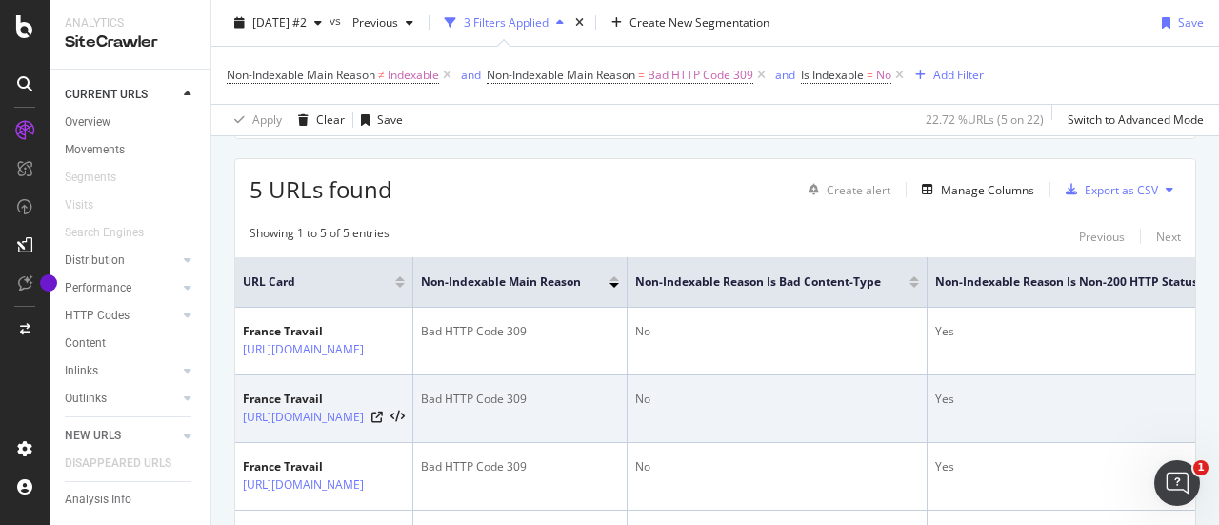
scroll to position [526, 0]
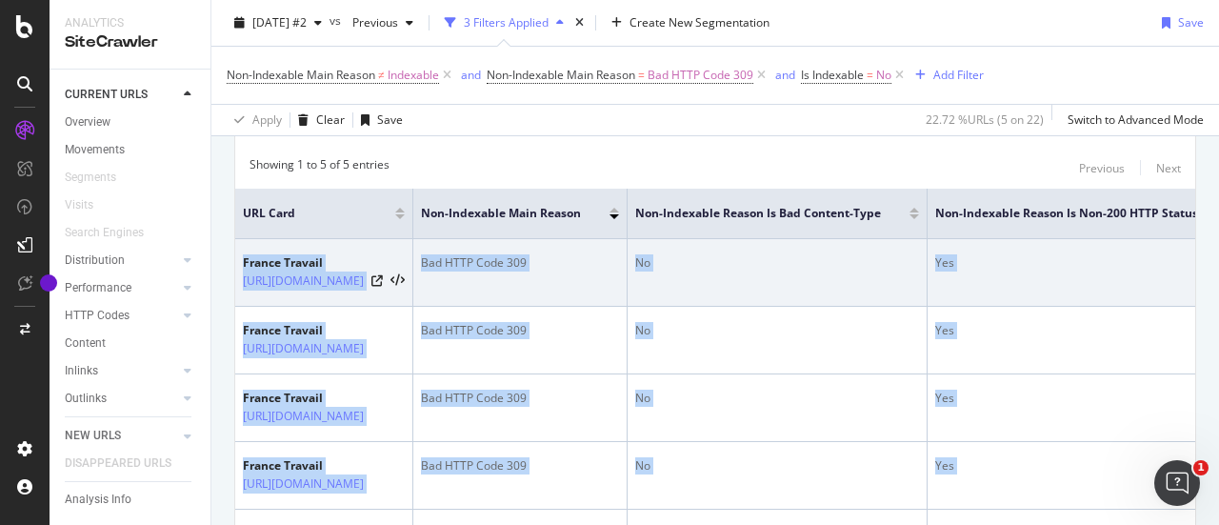
drag, startPoint x: 838, startPoint y: 359, endPoint x: 238, endPoint y: 250, distance: 609.9
copy tbody "France Travail https://candidat-r.ft-qvr.fr/rechercheoffre/emploi/metier-inconn…"
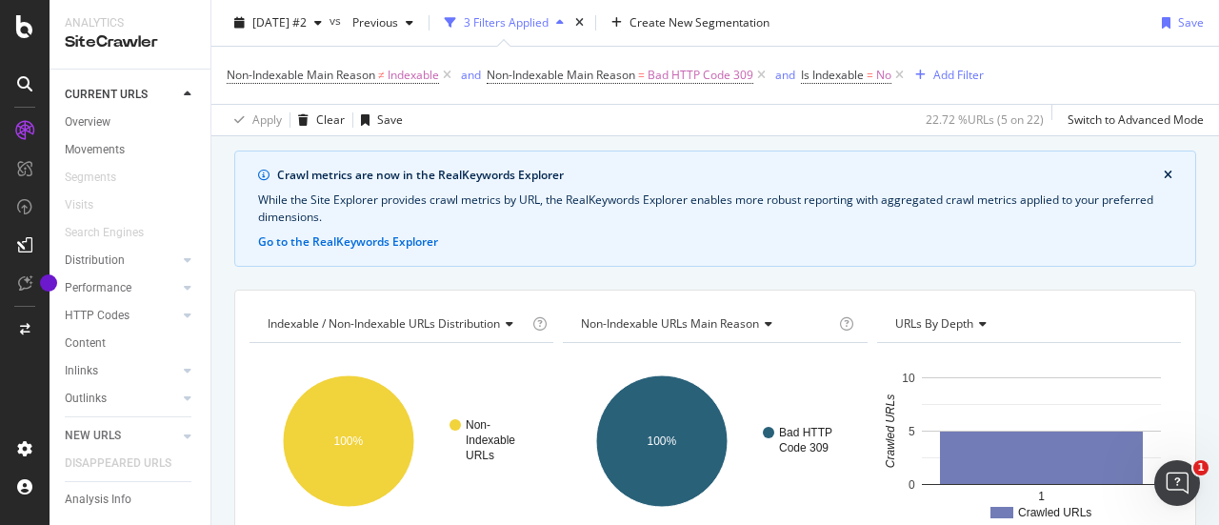
scroll to position [0, 0]
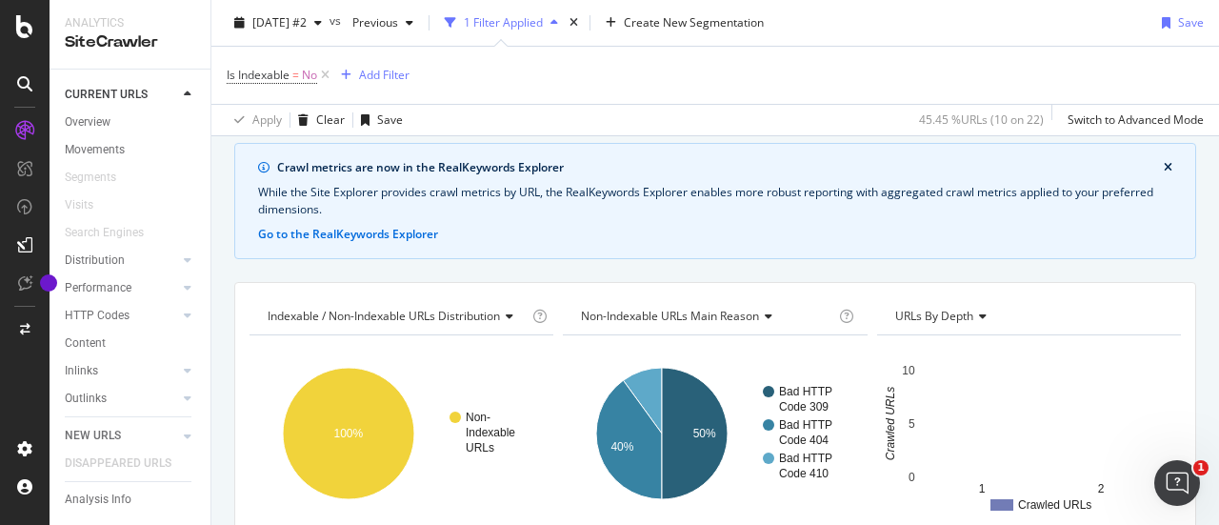
scroll to position [95, 0]
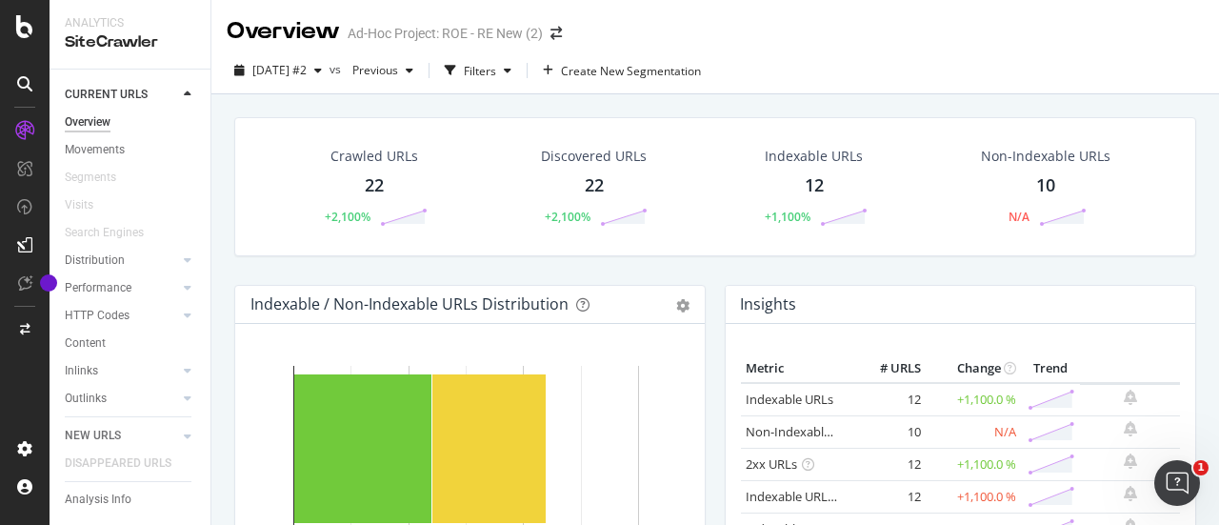
click at [373, 188] on div "22" at bounding box center [374, 185] width 19 height 25
click at [809, 185] on div "12" at bounding box center [814, 185] width 19 height 25
